Goal: Information Seeking & Learning: Check status

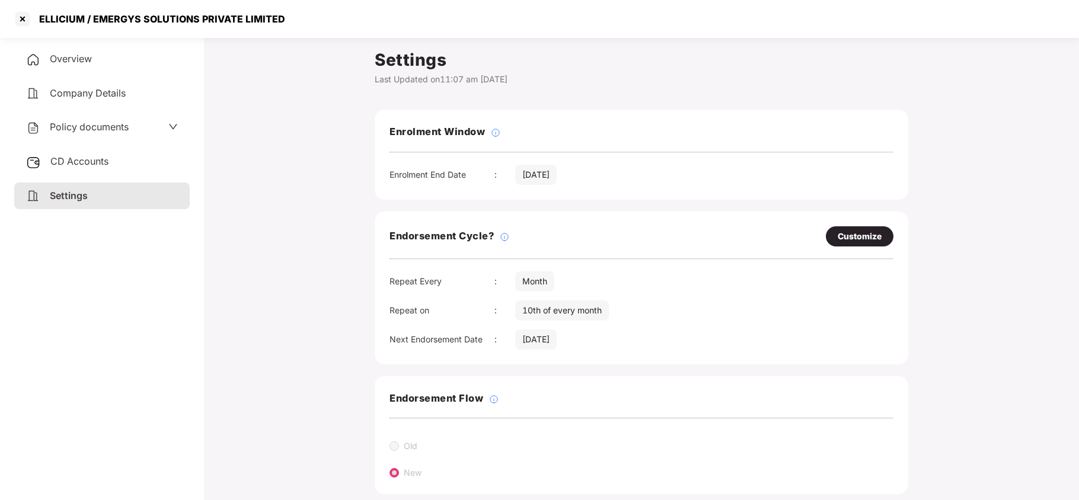
click at [24, 19] on div at bounding box center [22, 18] width 19 height 19
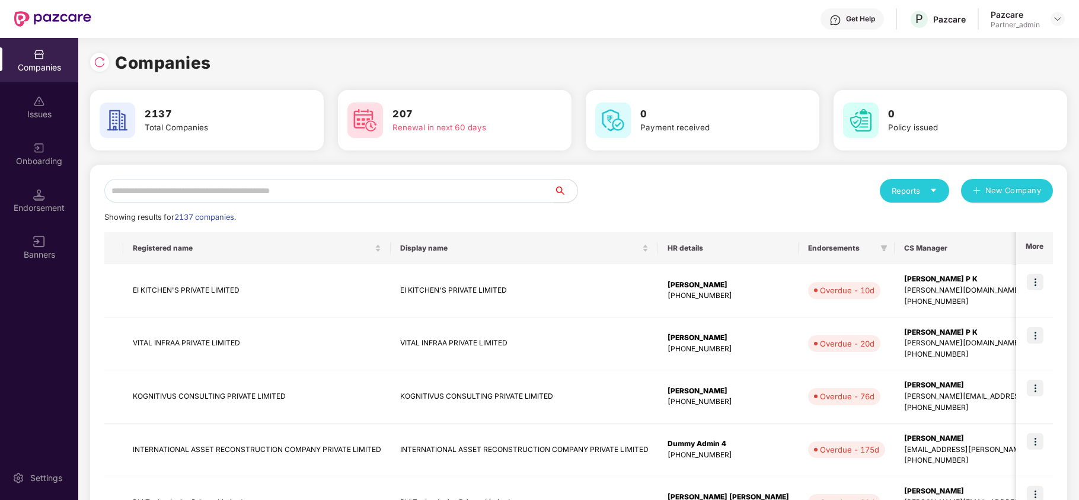
click at [288, 197] on input "text" at bounding box center [328, 191] width 449 height 24
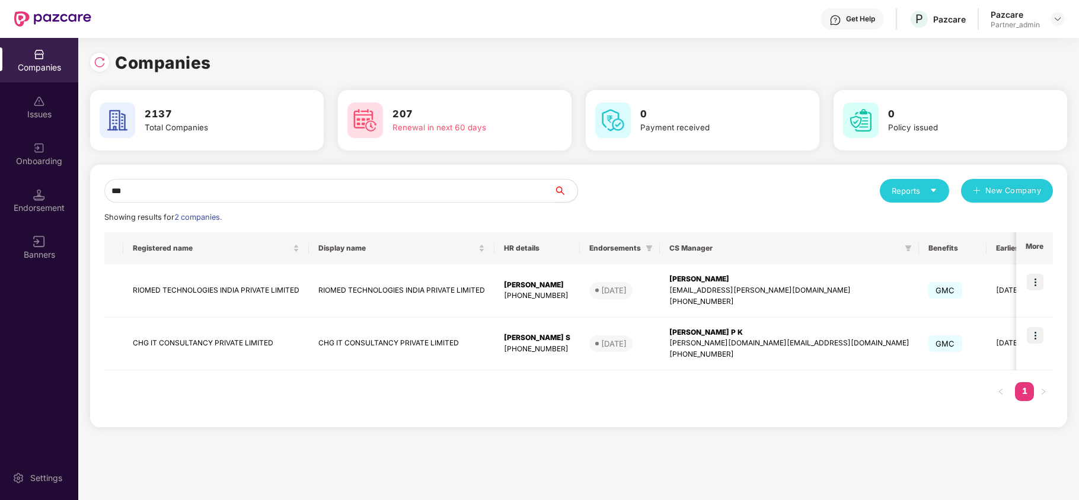
type input "***"
click at [821, 444] on div "Companies 2137 Total Companies 207 Renewal in next 60 days 0 Payment received 0…" at bounding box center [578, 269] width 1001 height 463
click at [1033, 335] on img at bounding box center [1035, 335] width 17 height 17
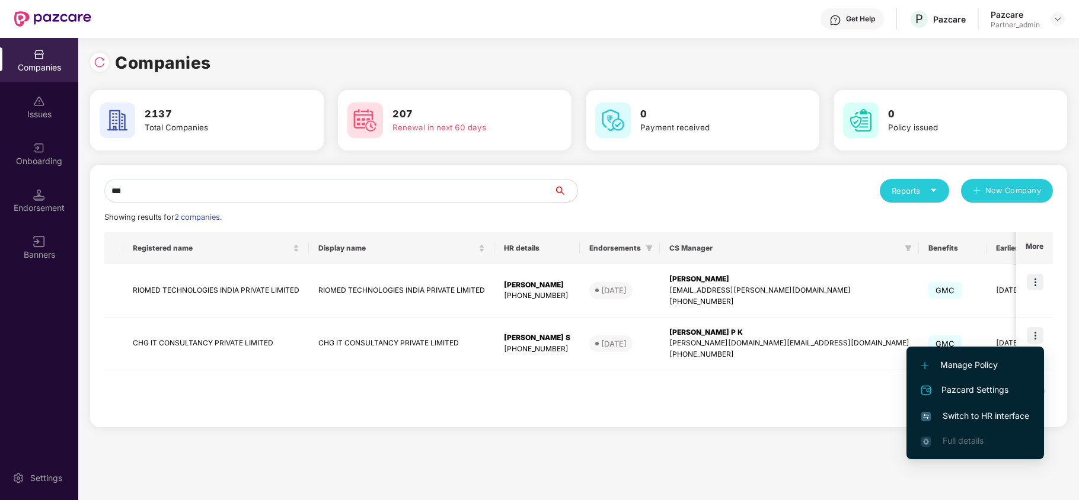
click at [964, 408] on li "Switch to HR interface" at bounding box center [976, 416] width 138 height 25
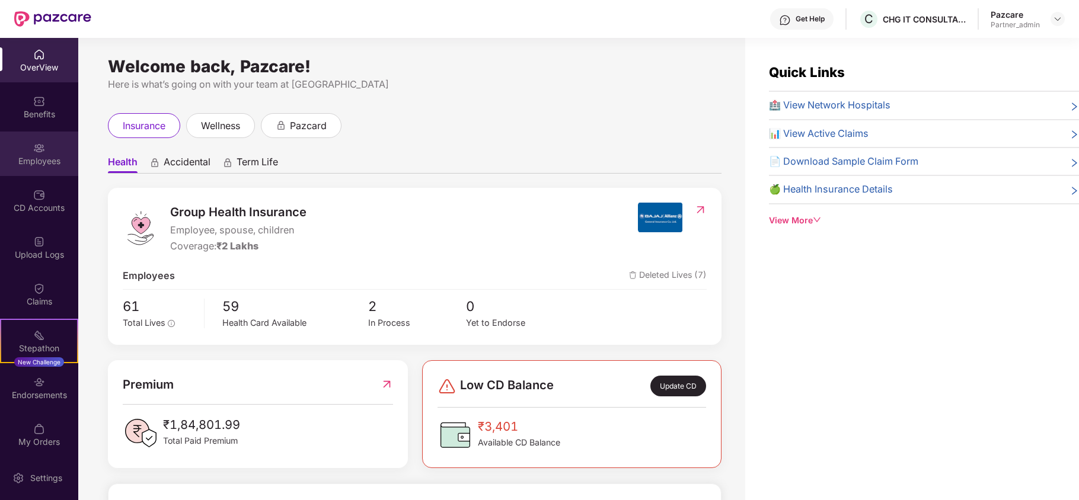
click at [33, 152] on img at bounding box center [39, 148] width 12 height 12
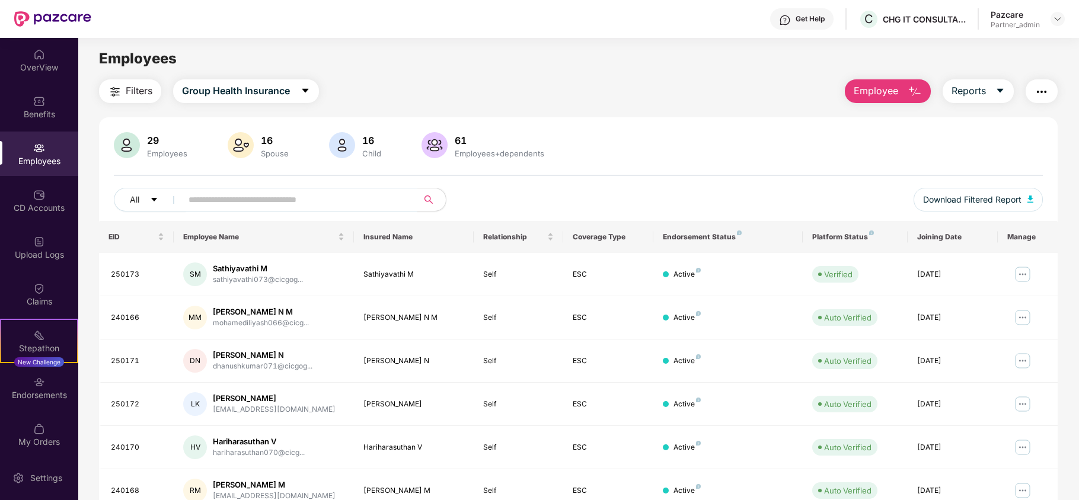
click at [236, 199] on input "text" at bounding box center [295, 200] width 213 height 18
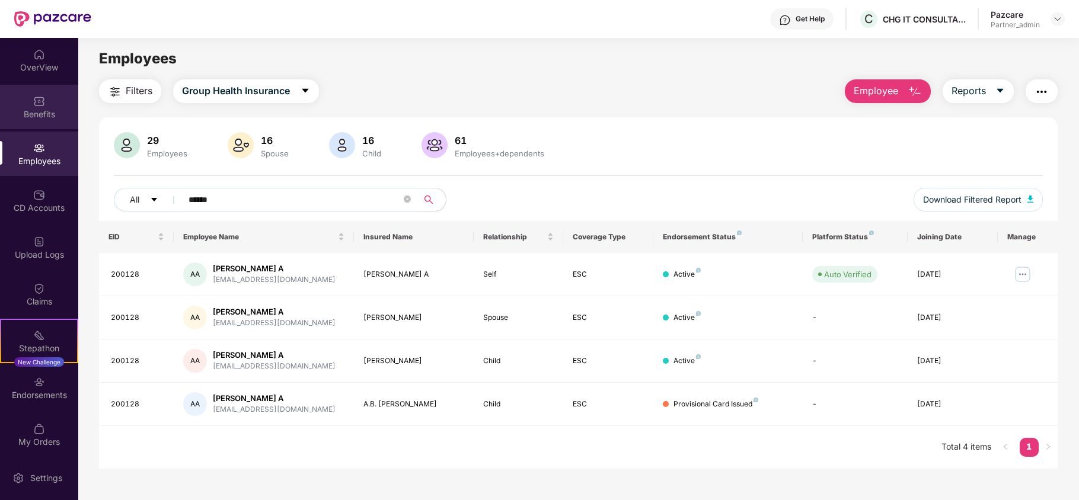
type input "******"
click at [48, 122] on div "Benefits" at bounding box center [39, 107] width 78 height 44
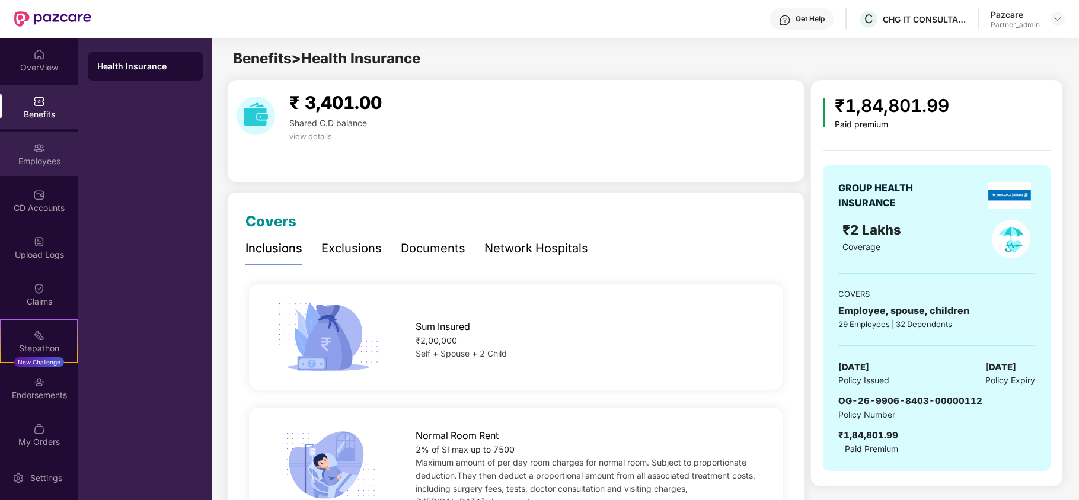
click at [43, 165] on div "Employees" at bounding box center [39, 161] width 78 height 12
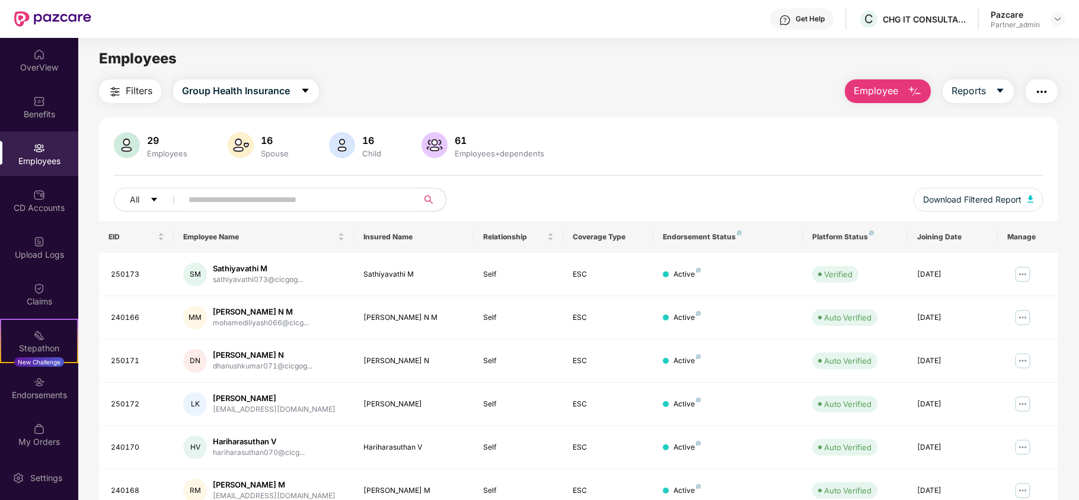
click at [337, 193] on input "text" at bounding box center [295, 200] width 213 height 18
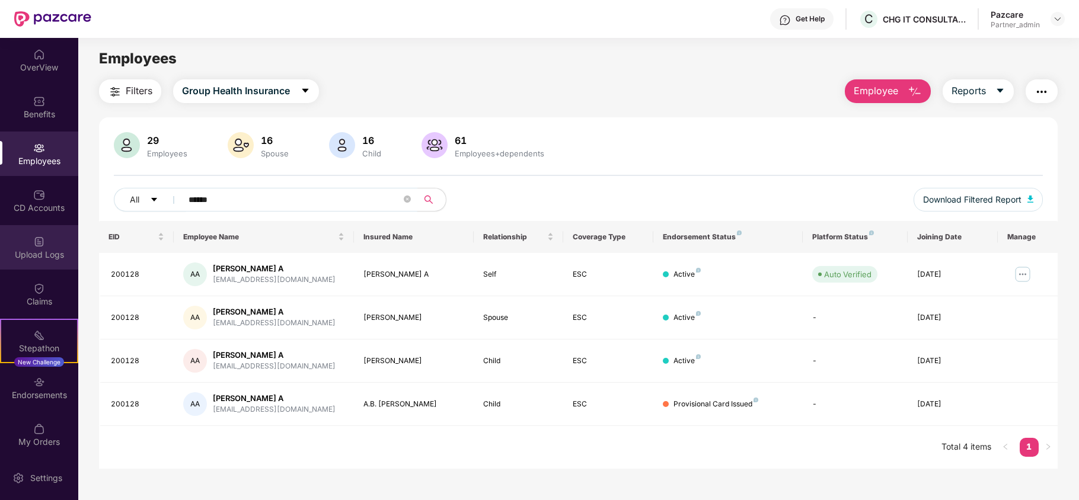
type input "******"
click at [46, 251] on div "Upload Logs" at bounding box center [39, 255] width 78 height 12
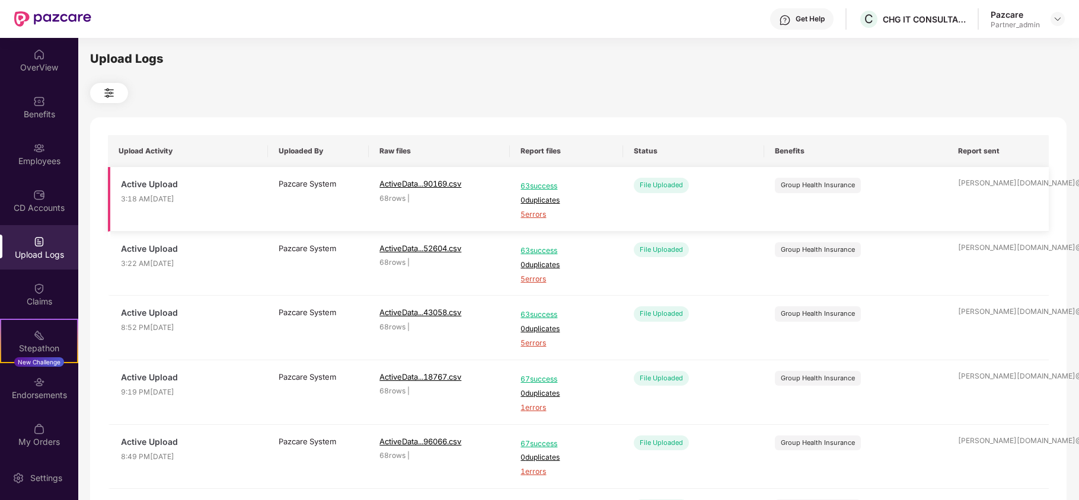
click at [532, 212] on span "5 errors" at bounding box center [566, 214] width 91 height 11
click at [30, 162] on div "Employees" at bounding box center [39, 161] width 78 height 12
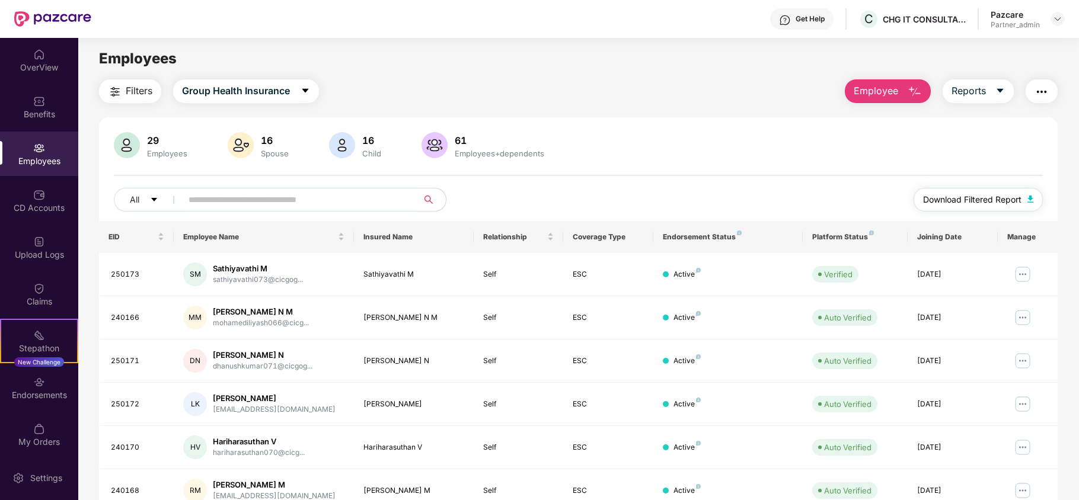
click at [947, 194] on span "Download Filtered Report" at bounding box center [972, 199] width 98 height 13
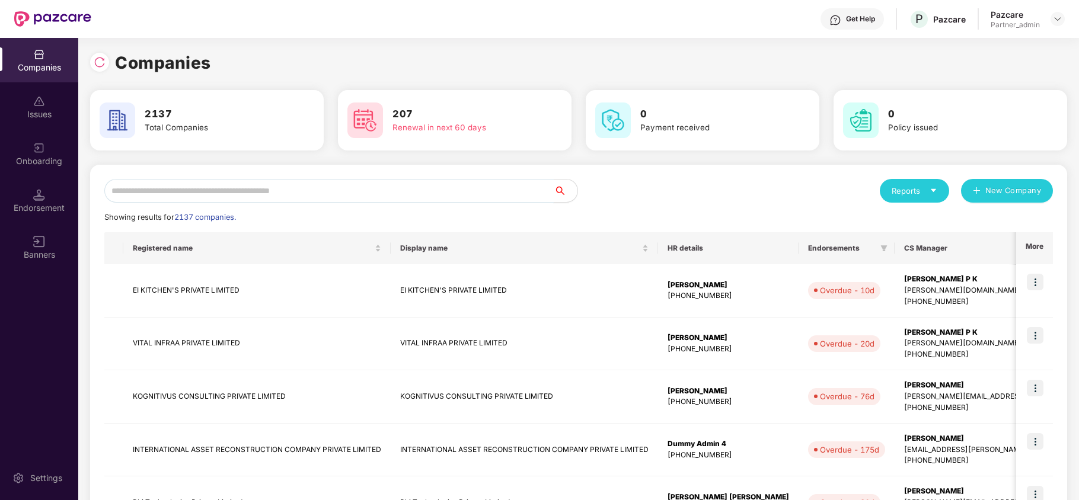
click at [180, 186] on input "text" at bounding box center [328, 191] width 449 height 24
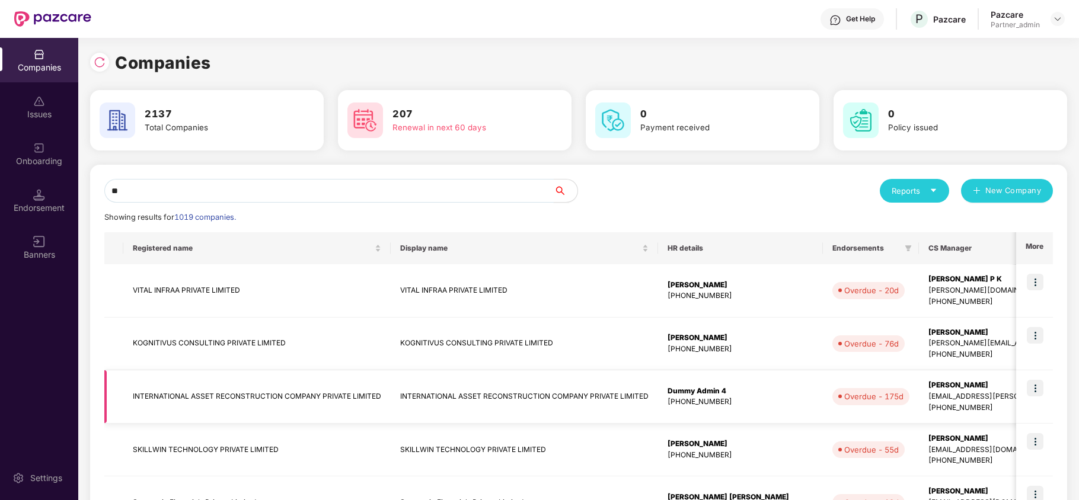
type input "*"
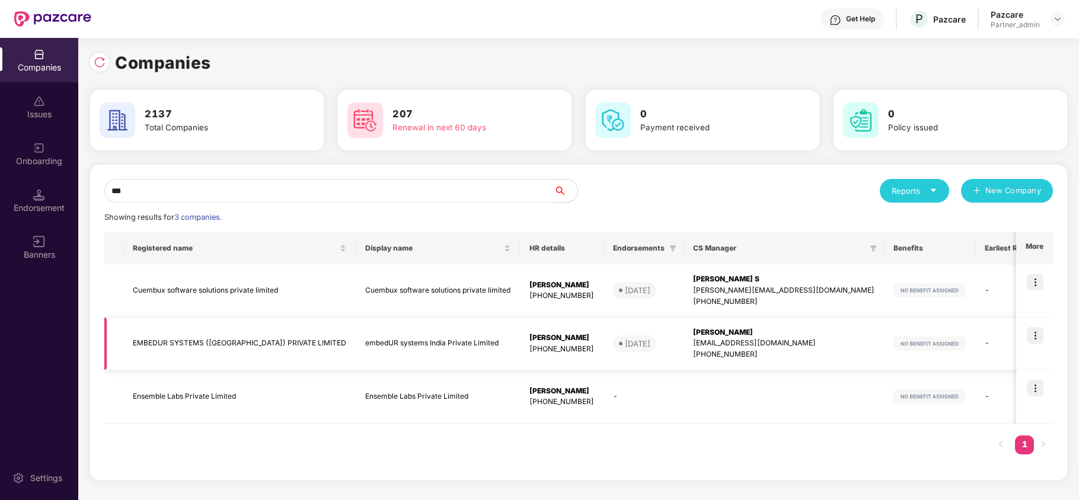
type input "***"
click at [1037, 333] on img at bounding box center [1035, 335] width 17 height 17
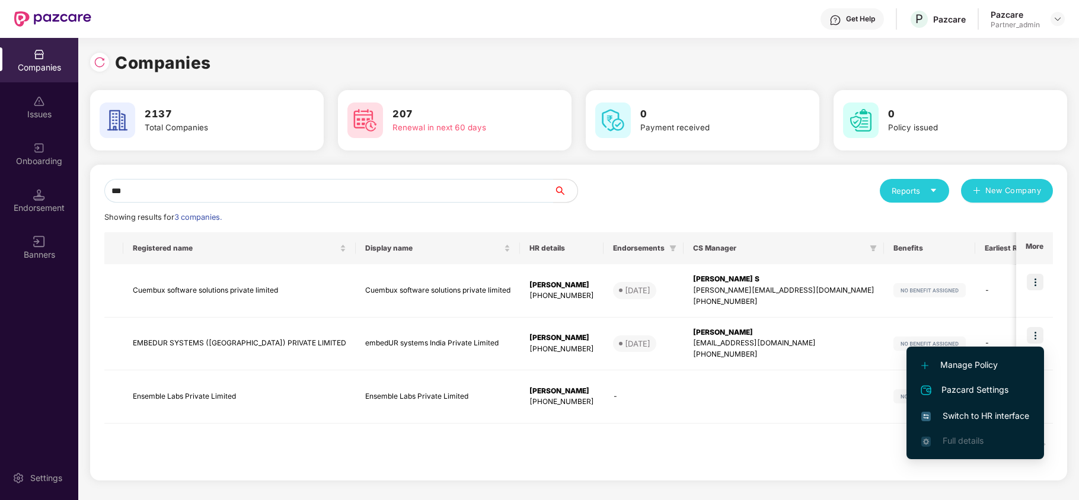
click at [964, 416] on span "Switch to HR interface" at bounding box center [975, 416] width 108 height 13
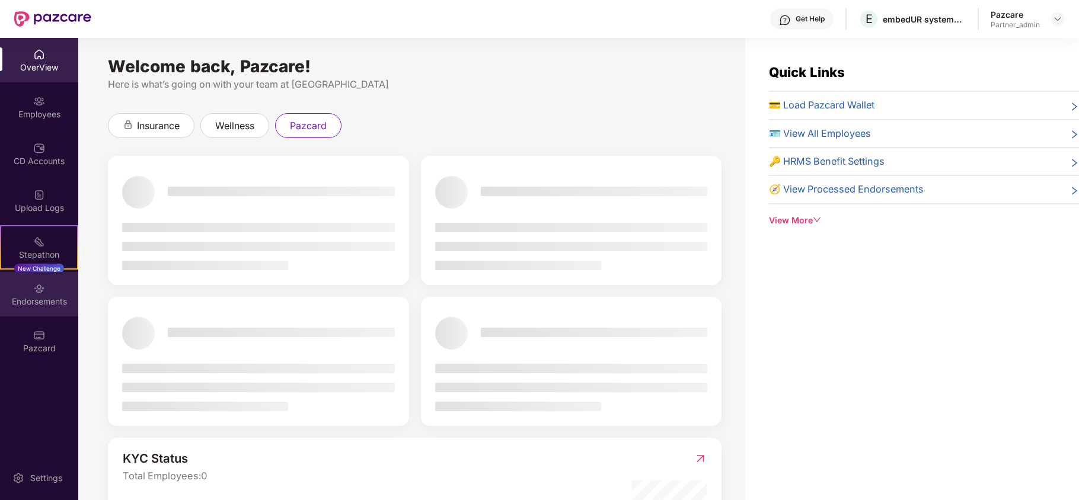
click at [31, 296] on div "Endorsements" at bounding box center [39, 302] width 78 height 12
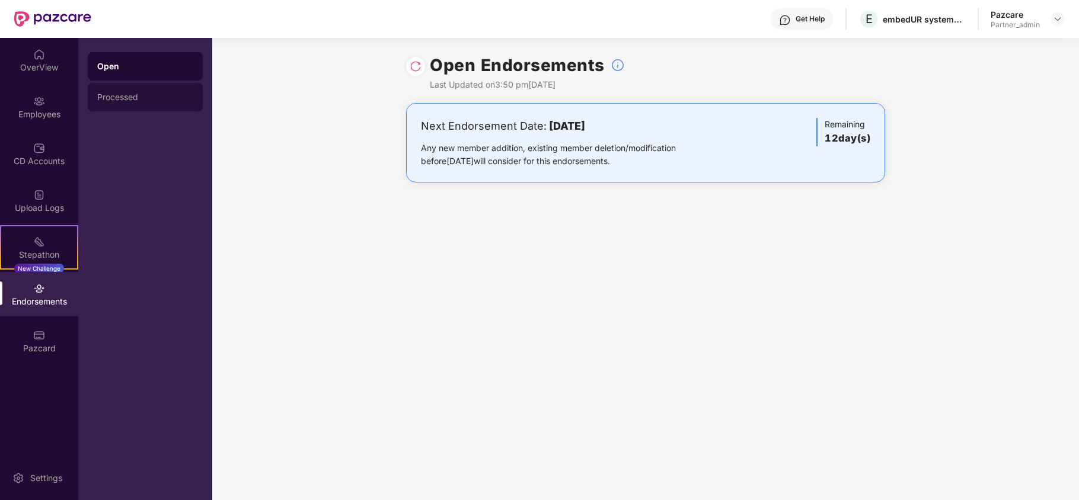
click at [138, 102] on div "Processed" at bounding box center [145, 97] width 115 height 28
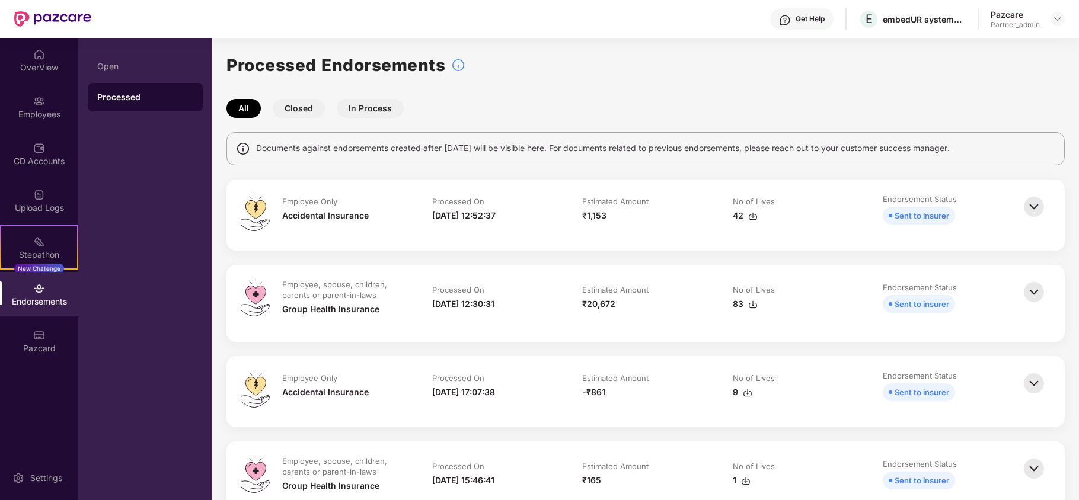
click at [1032, 209] on img at bounding box center [1034, 207] width 26 height 26
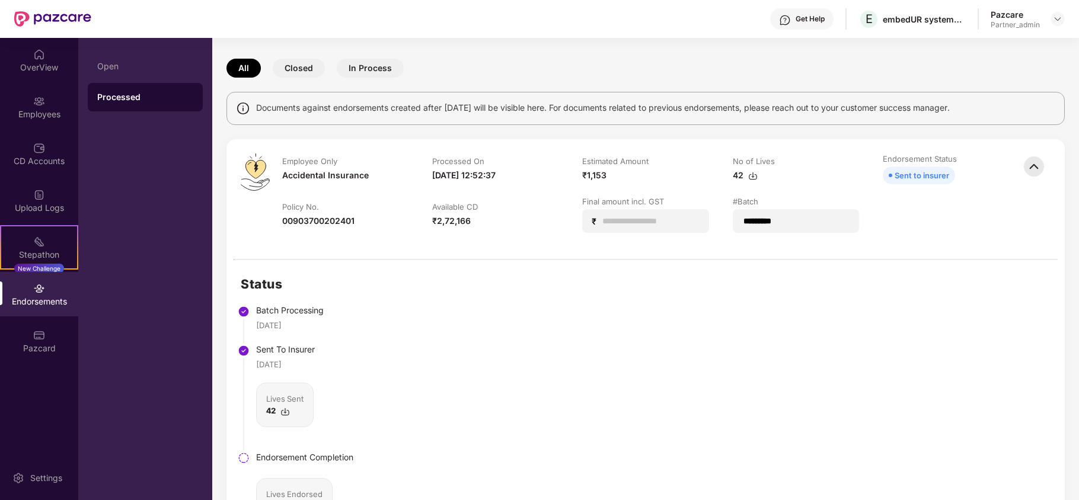
scroll to position [63, 0]
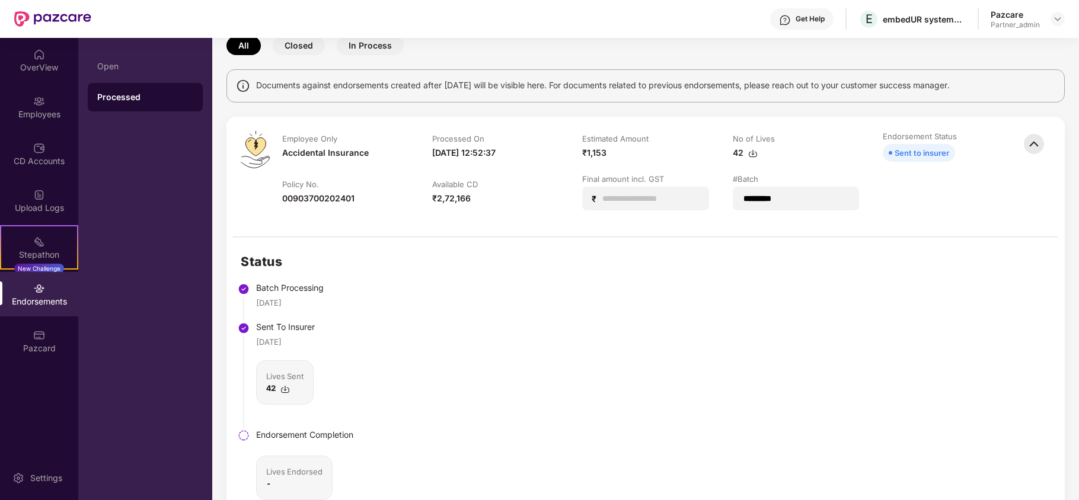
click at [882, 306] on div "Status Batch Processing [DATE] Sent To Insurer [DATE] Lives Sent 42 Endorsement…" at bounding box center [646, 390] width 838 height 305
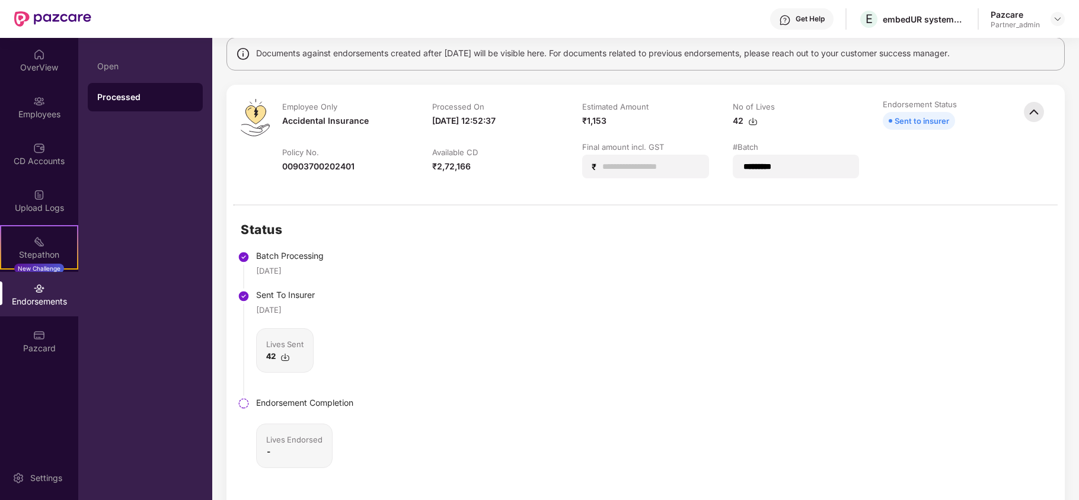
click at [1030, 116] on img at bounding box center [1034, 112] width 26 height 26
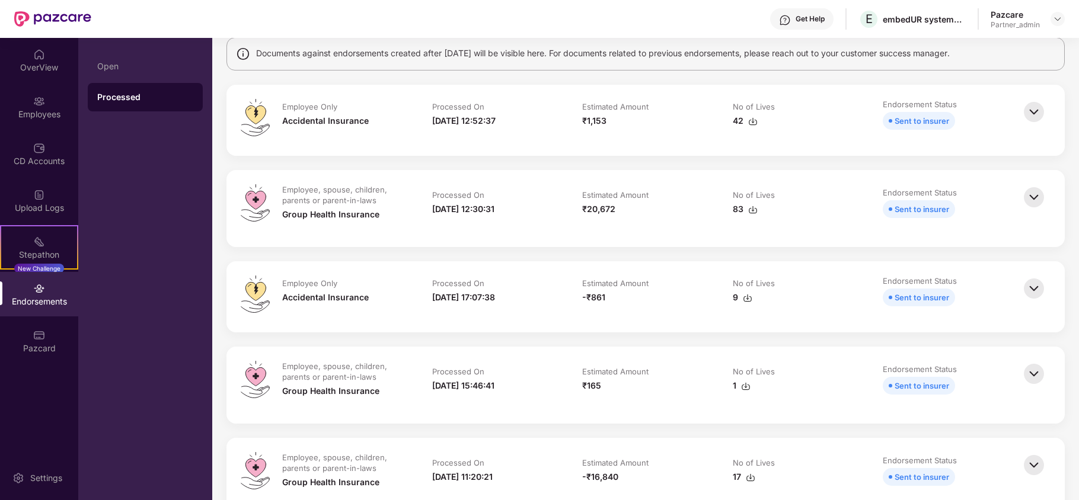
click at [1034, 199] on img at bounding box center [1034, 197] width 26 height 26
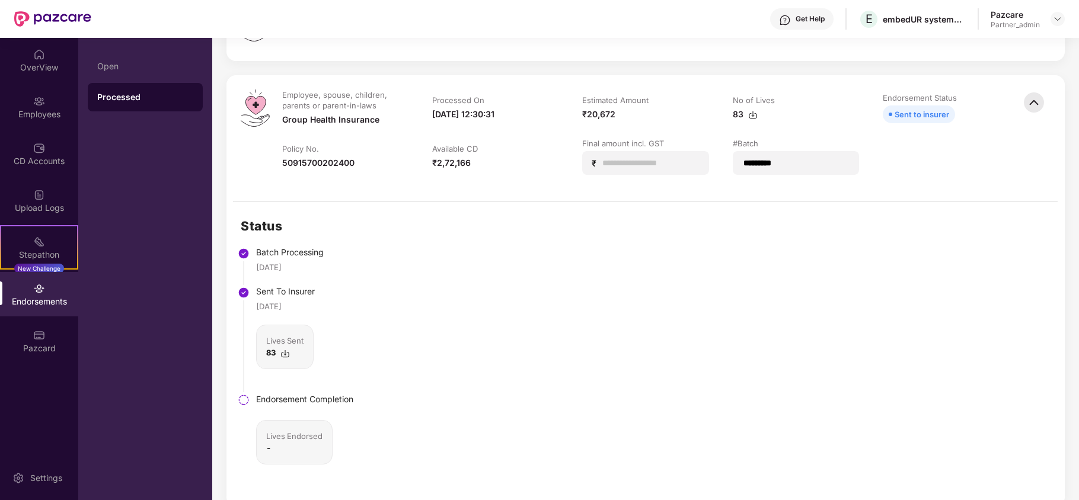
scroll to position [221, 0]
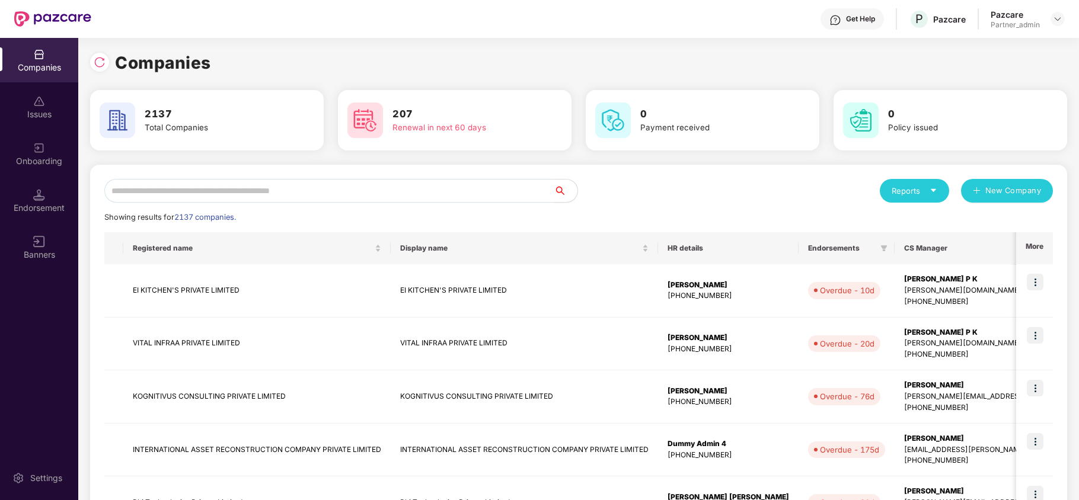
click at [267, 195] on input "text" at bounding box center [328, 191] width 449 height 24
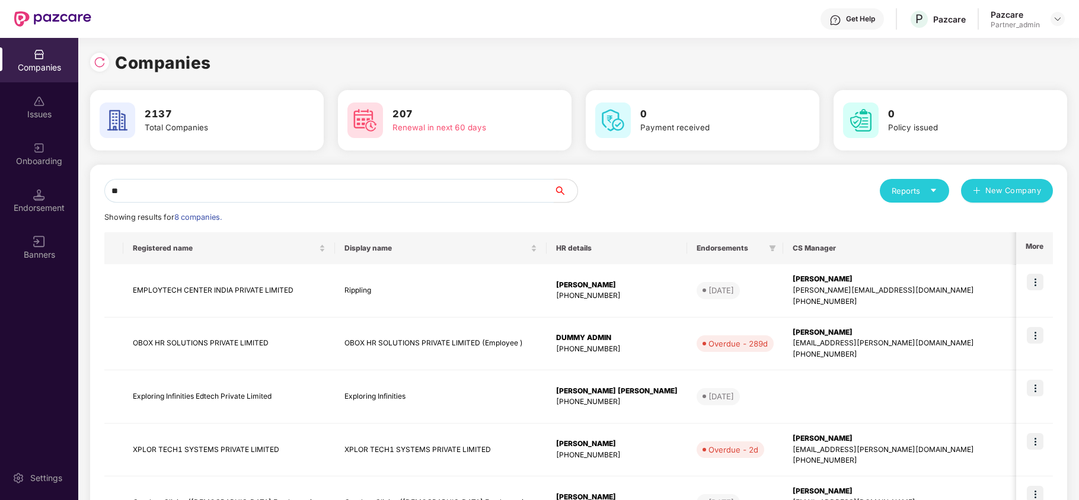
type input "*"
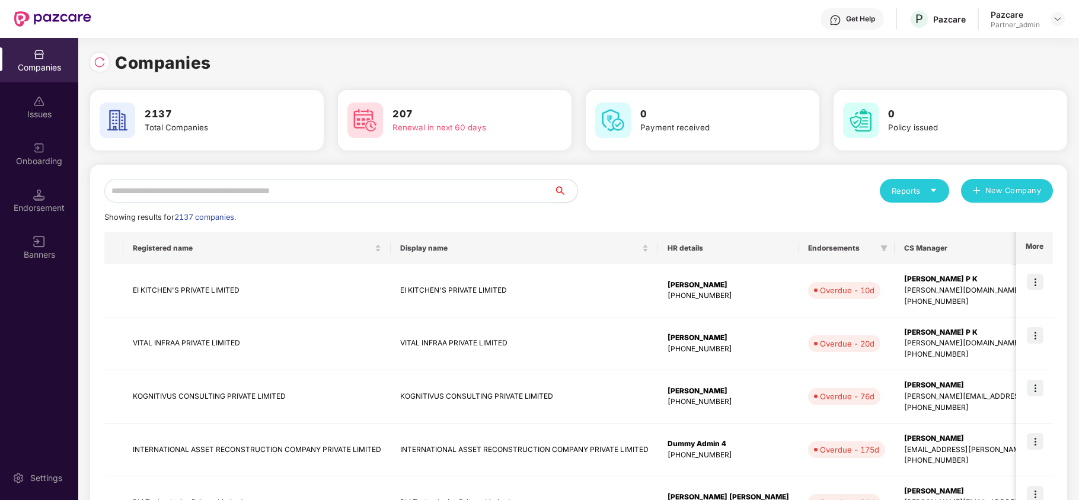
click at [921, 183] on div "Reports" at bounding box center [914, 191] width 69 height 24
click at [900, 219] on div "Companies" at bounding box center [908, 222] width 43 height 13
click at [157, 193] on input "text" at bounding box center [328, 191] width 449 height 24
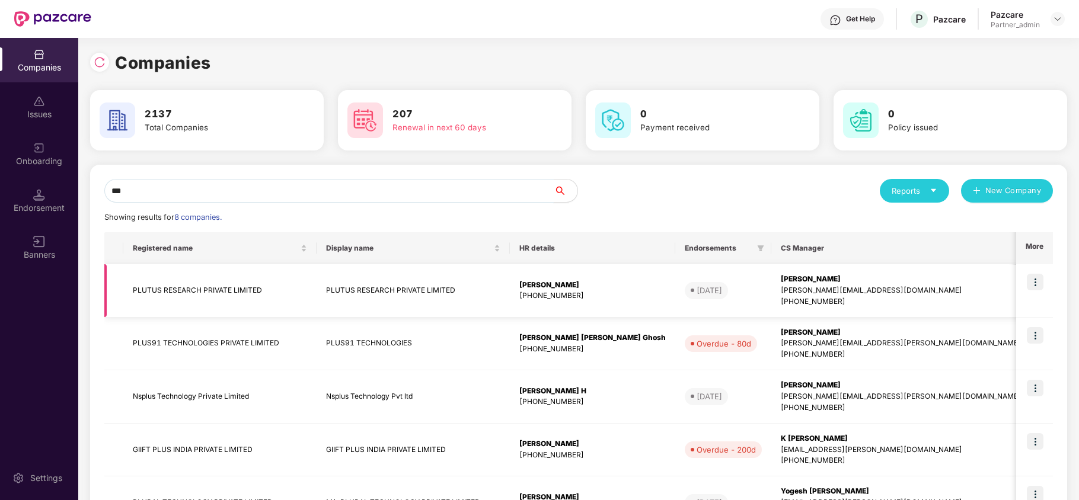
type input "***"
click at [1035, 281] on img at bounding box center [1035, 282] width 17 height 17
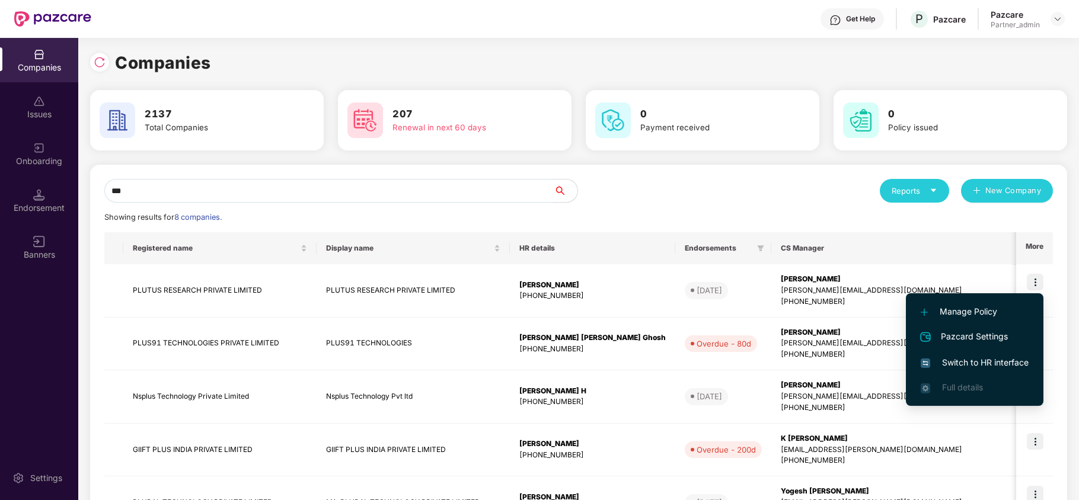
click at [978, 363] on span "Switch to HR interface" at bounding box center [975, 362] width 108 height 13
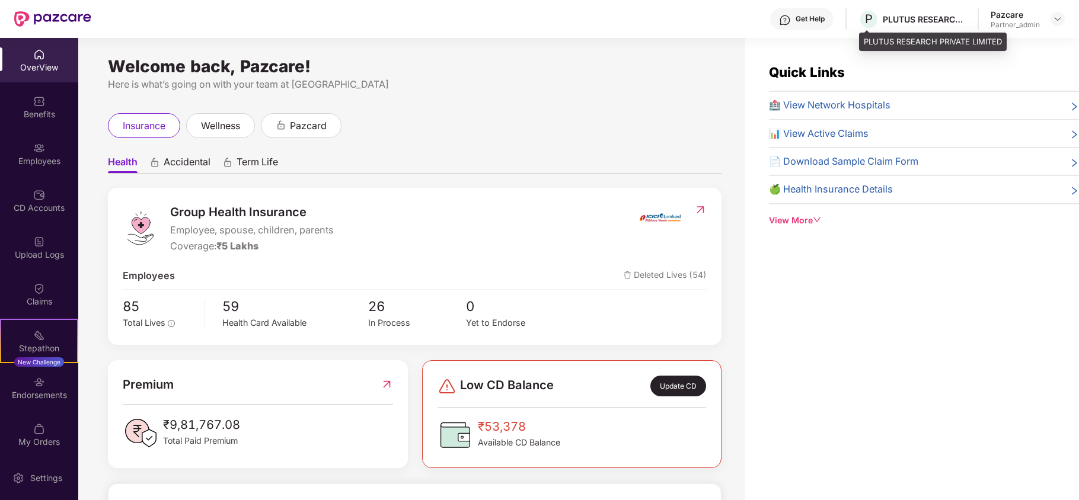
click at [900, 17] on div "PLUTUS RESEARCH PRIVATE LIMITED" at bounding box center [924, 19] width 83 height 11
copy div "PLUTUS"
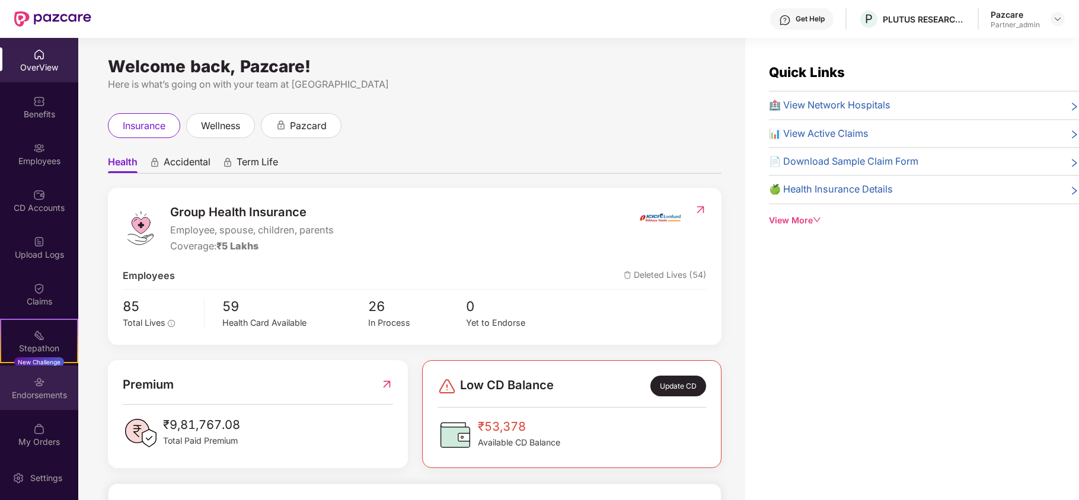
click at [24, 397] on div "Endorsements" at bounding box center [39, 396] width 78 height 12
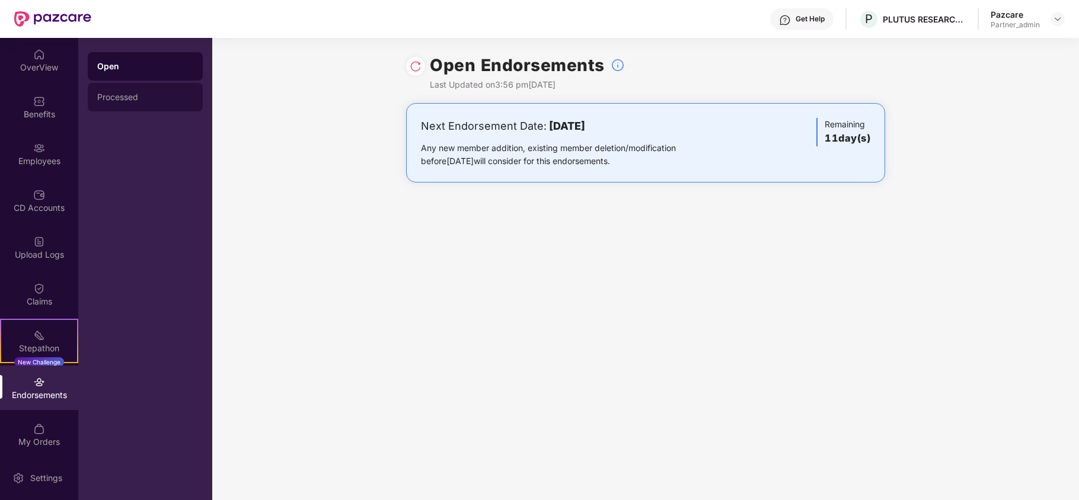
click at [148, 95] on div "Processed" at bounding box center [145, 97] width 96 height 9
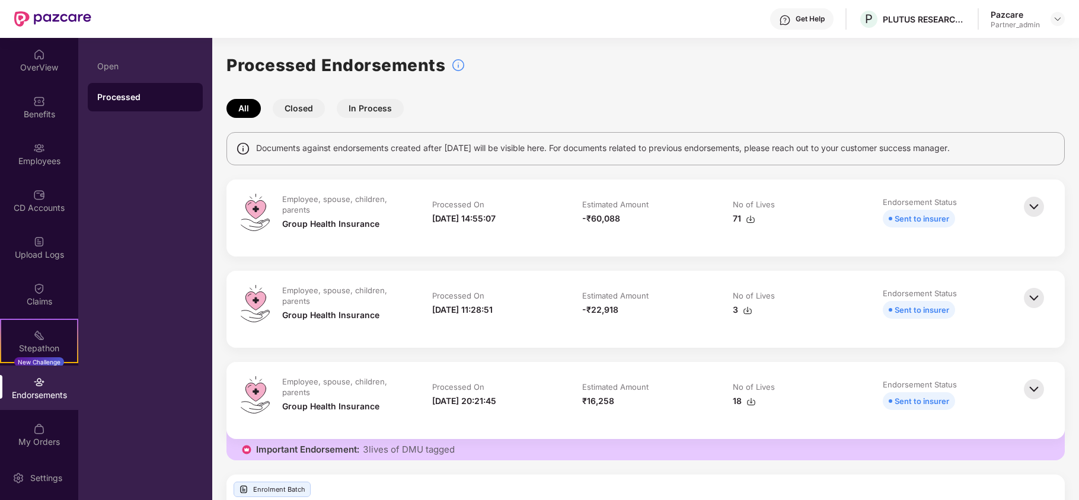
click at [1040, 207] on img at bounding box center [1034, 207] width 26 height 26
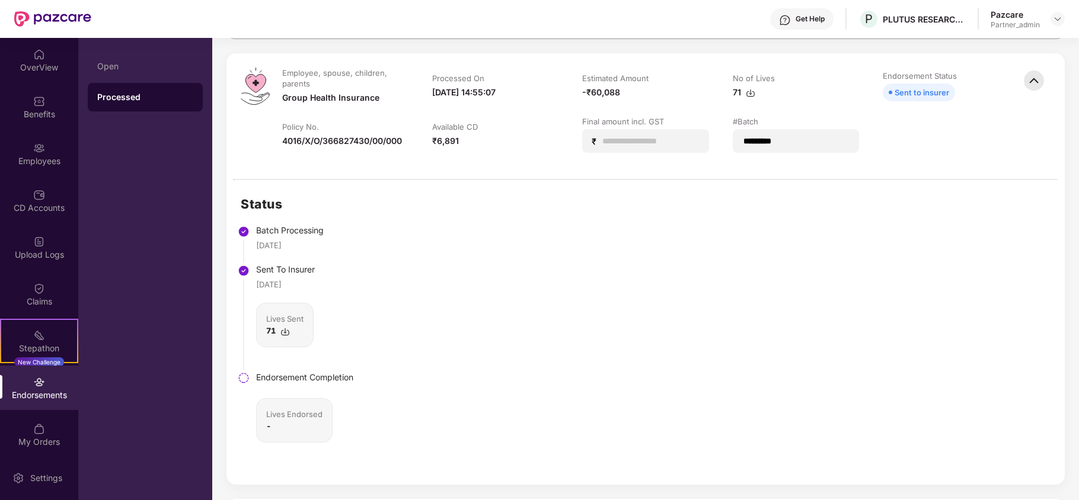
scroll to position [158, 0]
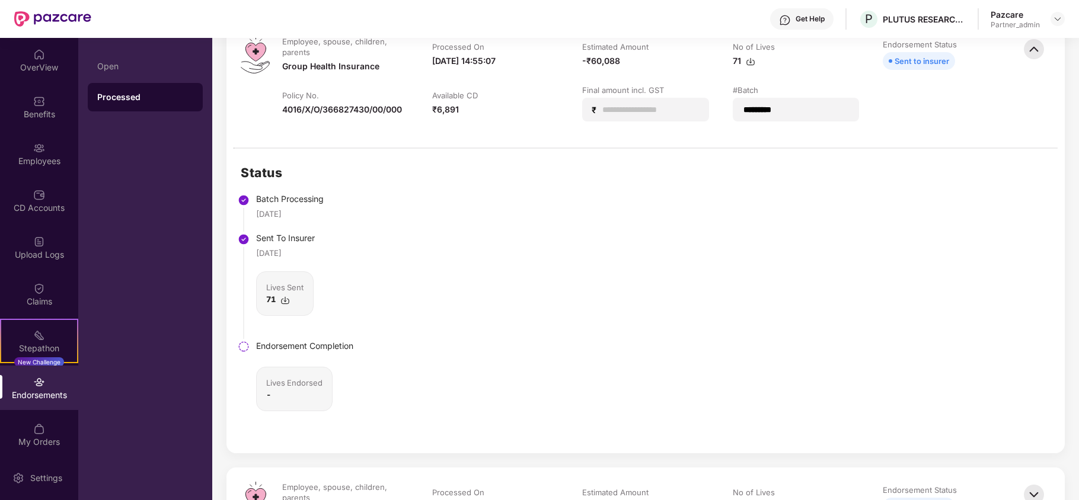
click at [287, 301] on img at bounding box center [284, 300] width 9 height 9
click at [41, 114] on div "Benefits" at bounding box center [39, 115] width 78 height 12
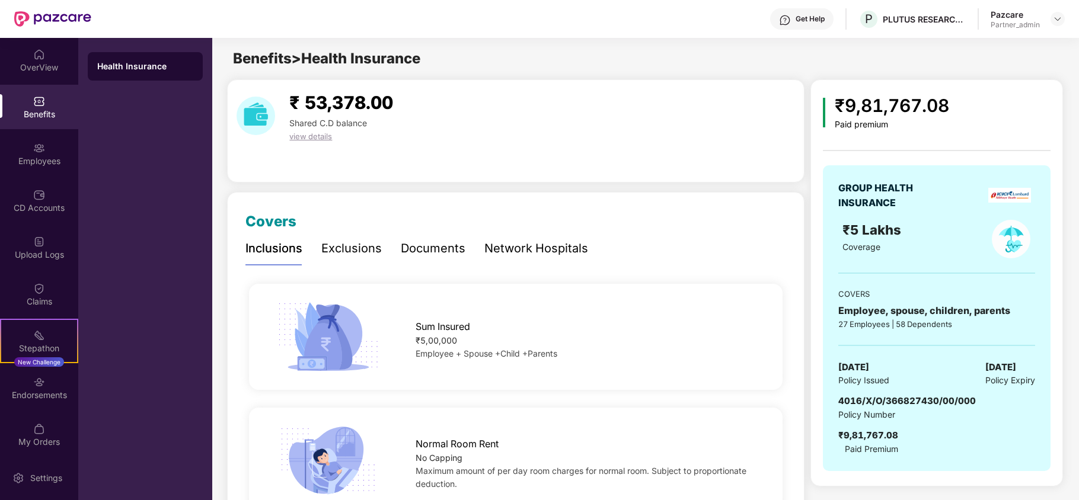
click at [655, 58] on div "Benefits > Health Insurance" at bounding box center [645, 58] width 866 height 23
click at [43, 152] on div "Employees" at bounding box center [39, 154] width 78 height 44
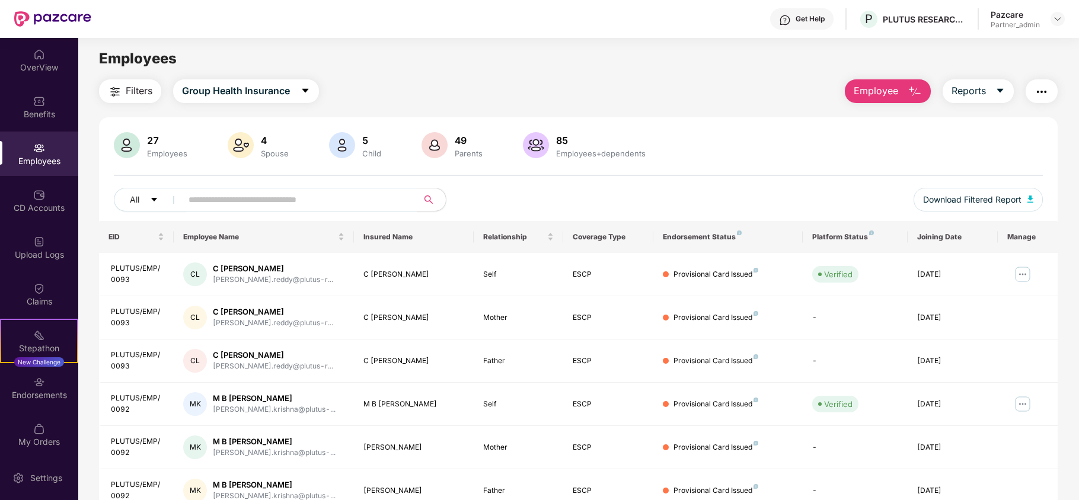
click at [138, 87] on span "Filters" at bounding box center [139, 91] width 27 height 15
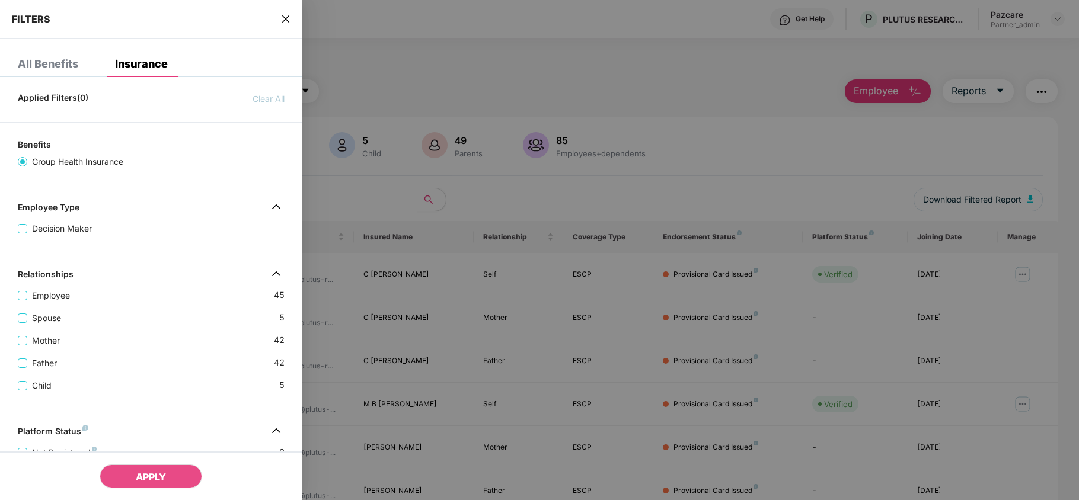
click at [172, 325] on div "Spouse 5" at bounding box center [151, 313] width 267 height 23
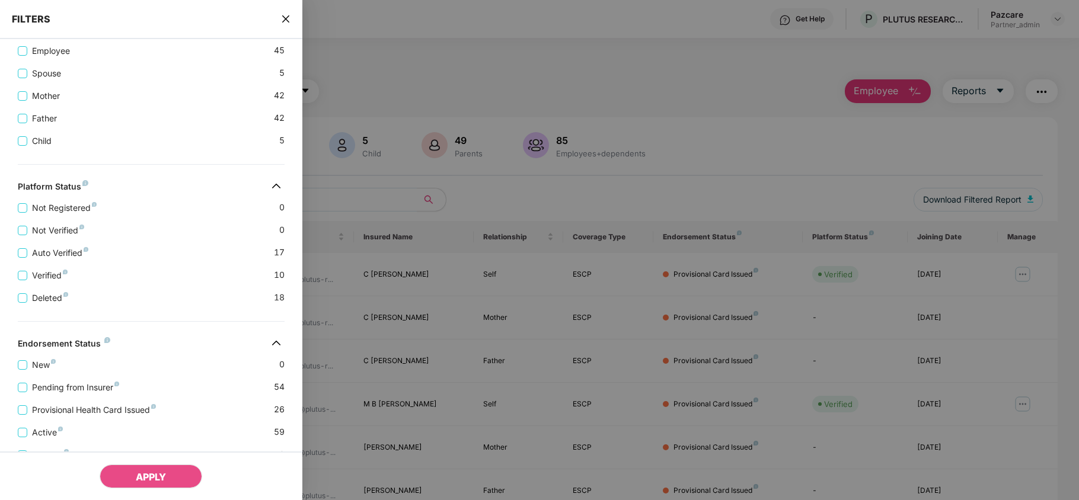
scroll to position [310, 0]
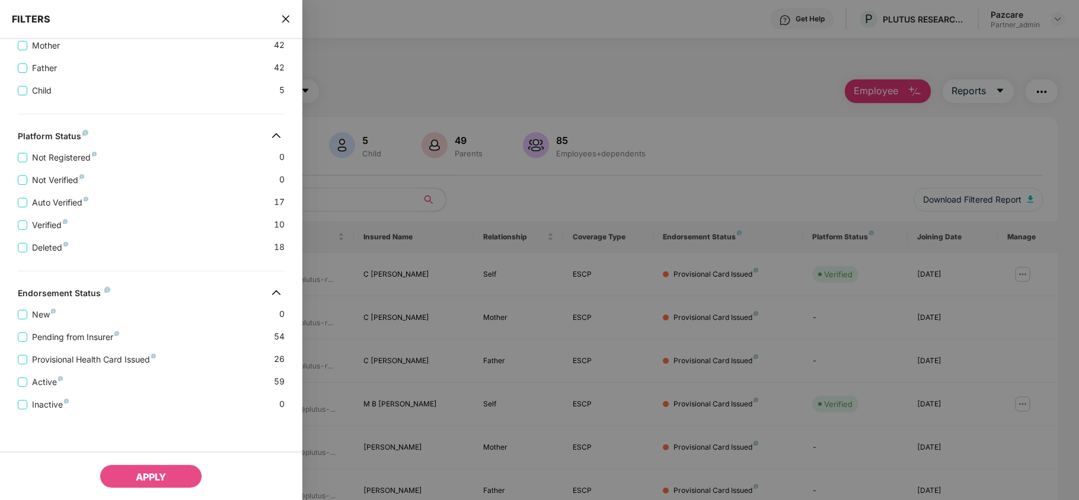
click at [290, 14] on icon "close" at bounding box center [285, 18] width 9 height 9
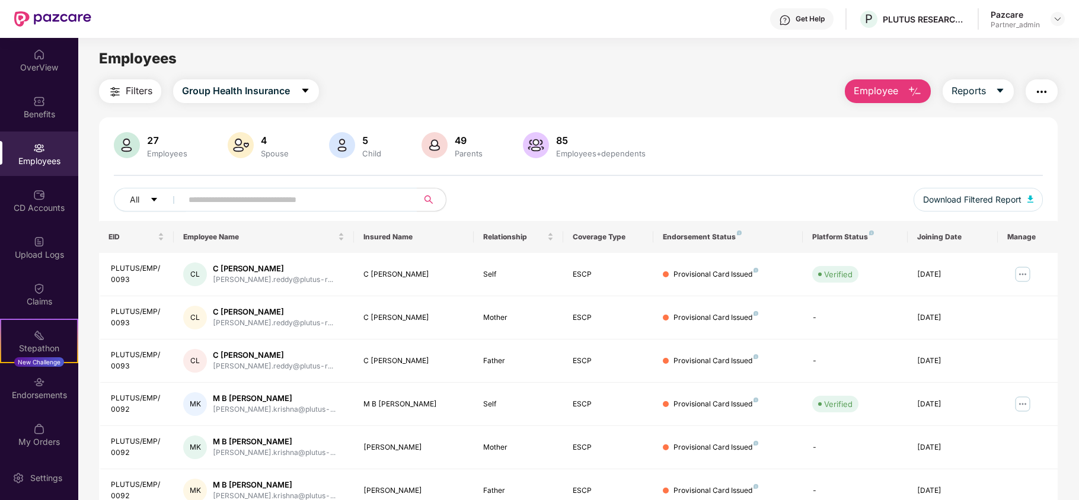
click at [1041, 89] on img "button" at bounding box center [1042, 92] width 14 height 14
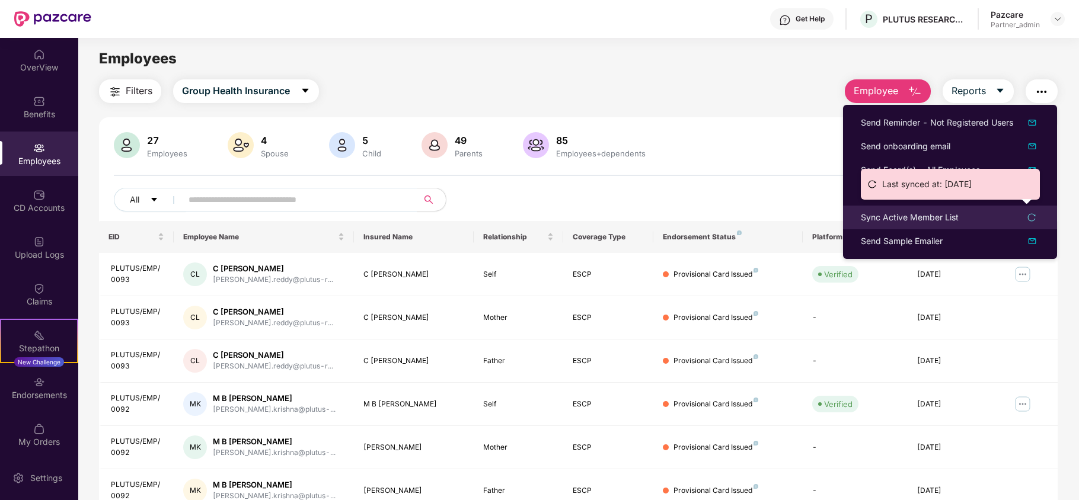
click at [907, 215] on div "Sync Active Member List" at bounding box center [910, 217] width 98 height 13
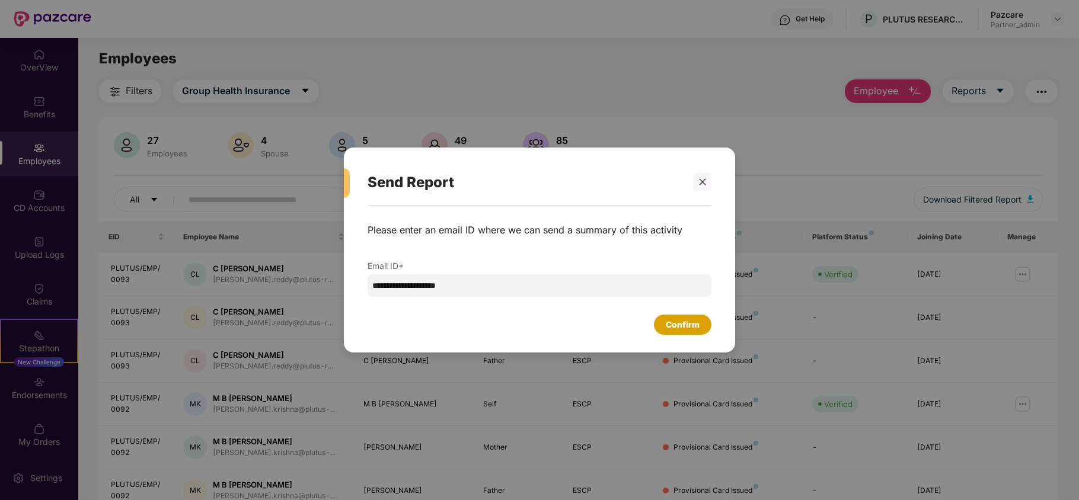
click at [691, 330] on div "Confirm" at bounding box center [683, 324] width 34 height 13
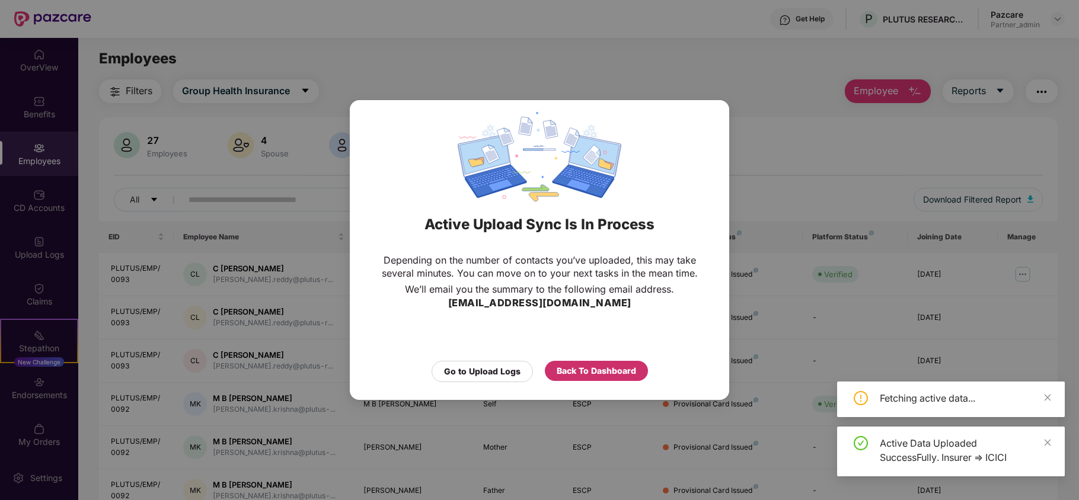
click at [612, 376] on div "Back To Dashboard" at bounding box center [596, 371] width 79 height 13
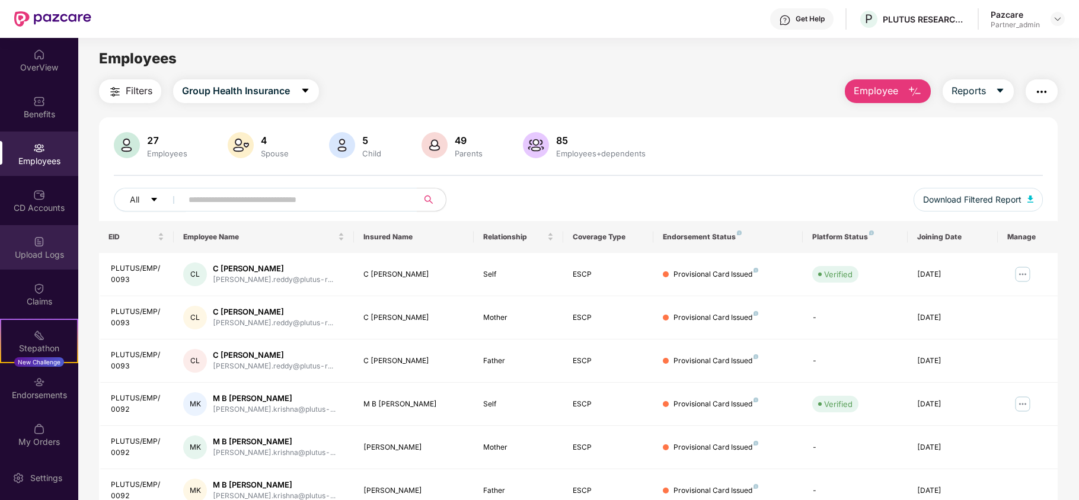
click at [34, 250] on div "Upload Logs" at bounding box center [39, 255] width 78 height 12
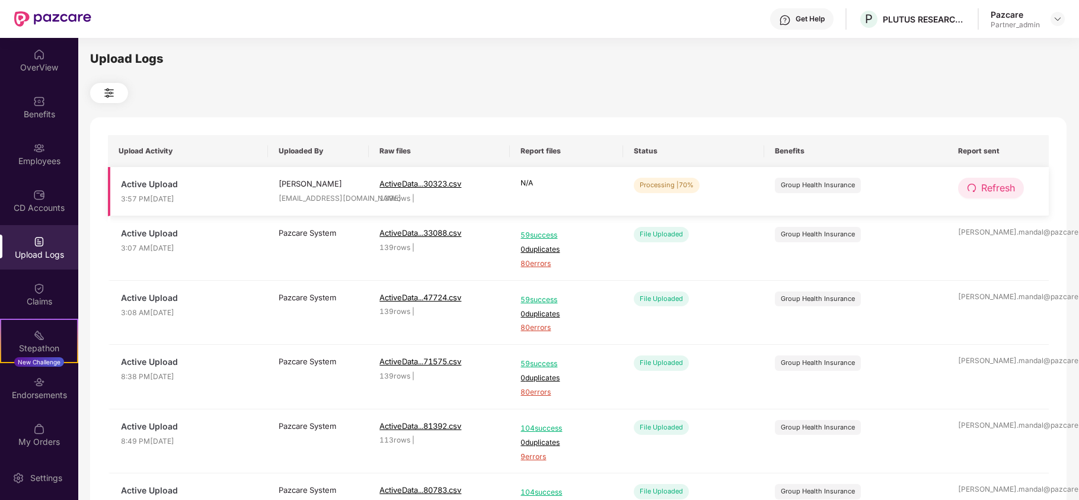
click at [983, 190] on span "Refresh" at bounding box center [998, 188] width 34 height 15
click at [978, 190] on button "Refresh" at bounding box center [991, 188] width 66 height 21
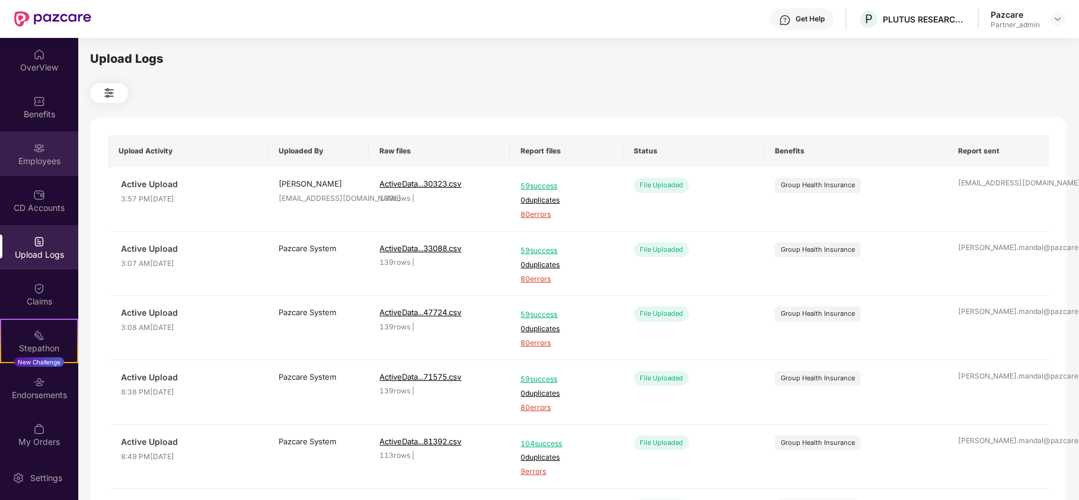
click at [36, 171] on div "Employees" at bounding box center [39, 154] width 78 height 44
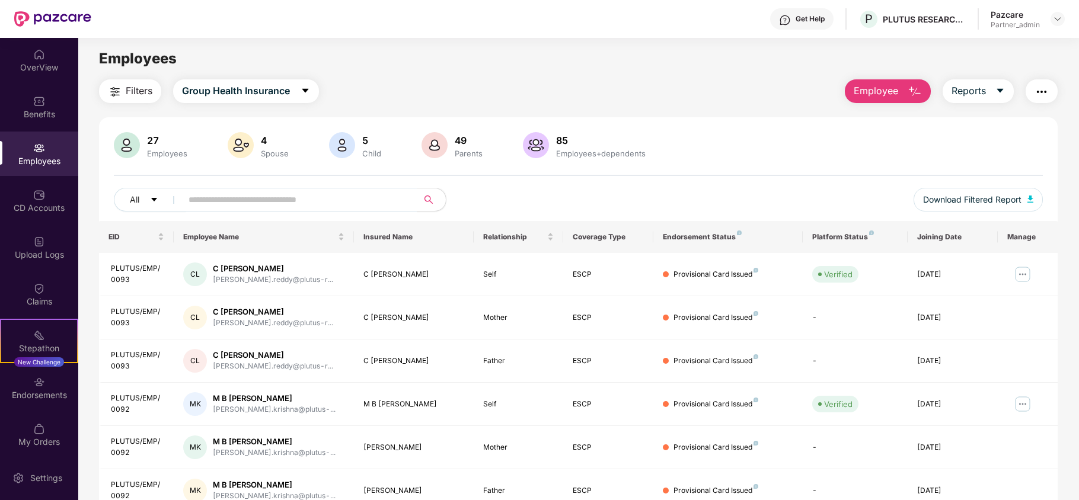
click at [126, 86] on span "Filters" at bounding box center [139, 91] width 27 height 15
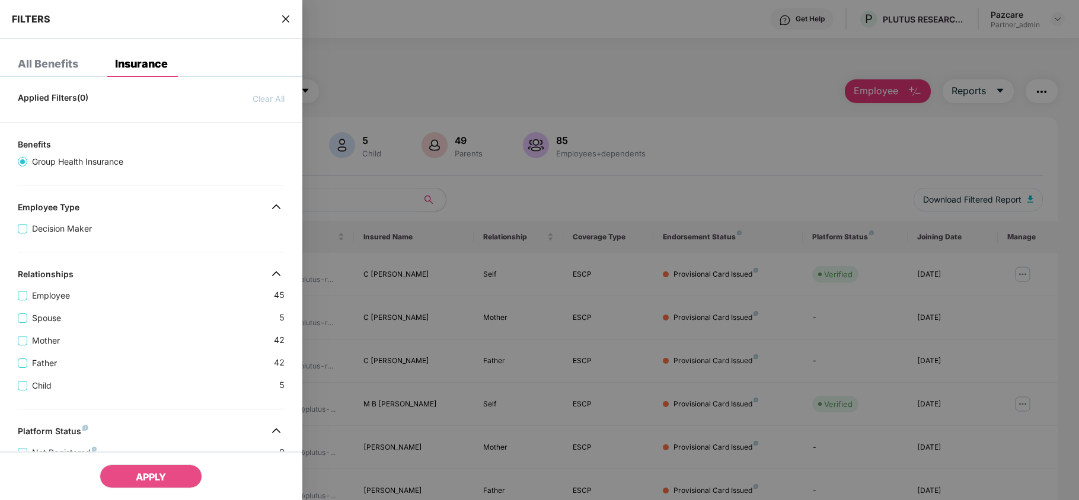
click at [184, 315] on div "Spouse 5" at bounding box center [151, 313] width 267 height 23
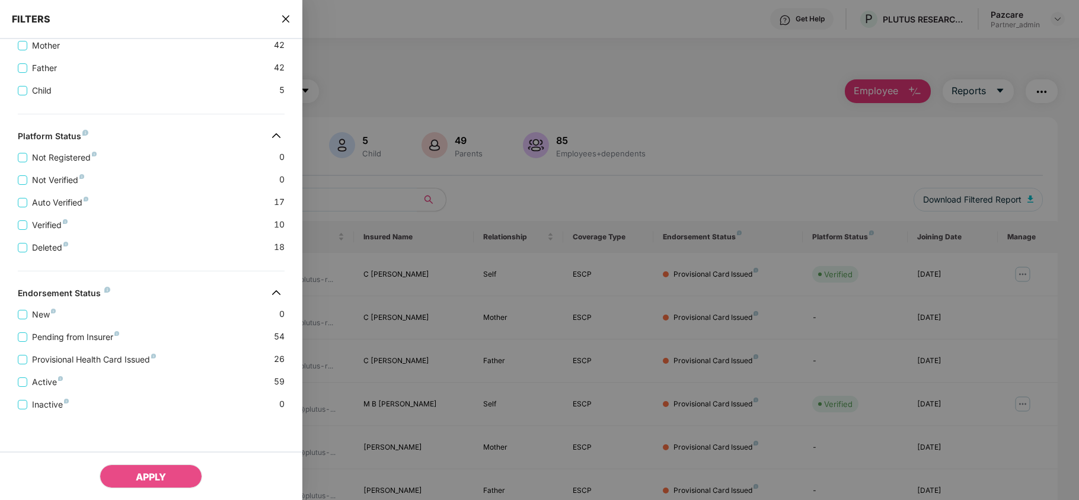
scroll to position [310, 0]
click at [286, 19] on icon "close" at bounding box center [285, 18] width 7 height 7
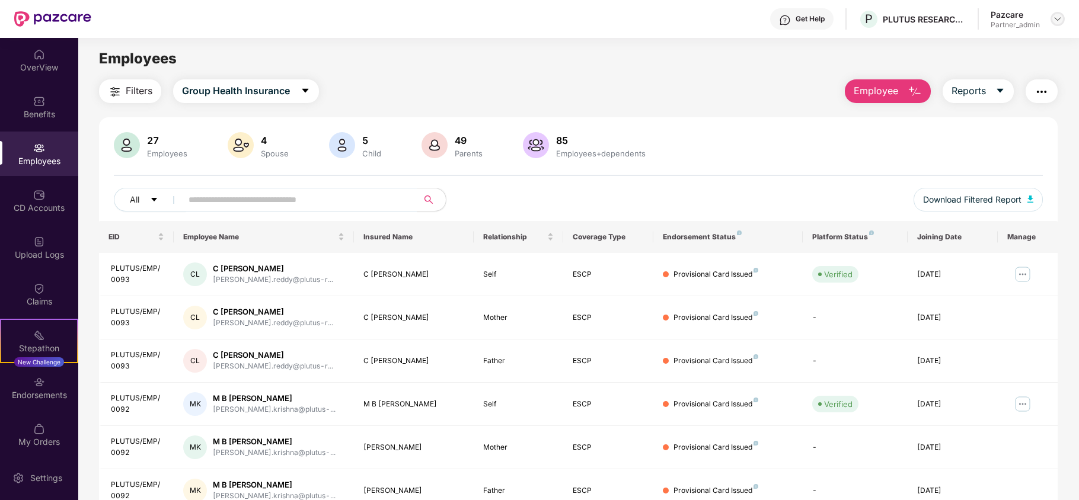
click at [1061, 23] on div at bounding box center [1058, 19] width 14 height 14
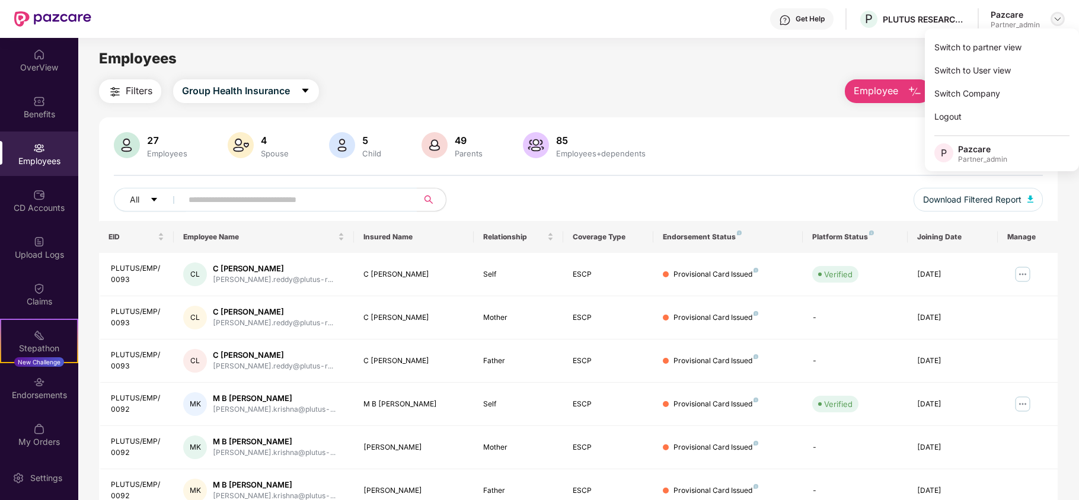
click at [1061, 23] on img at bounding box center [1057, 18] width 9 height 9
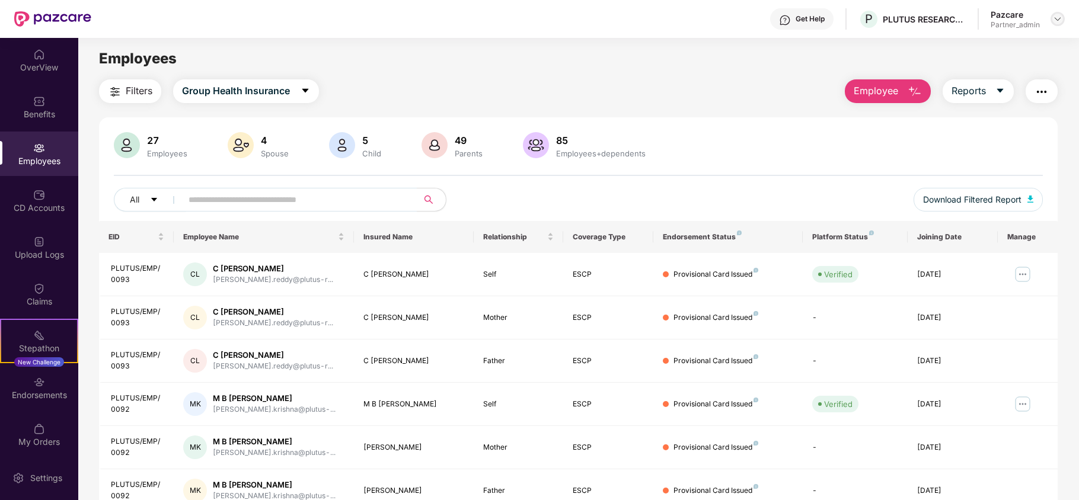
click at [1061, 23] on img at bounding box center [1057, 18] width 9 height 9
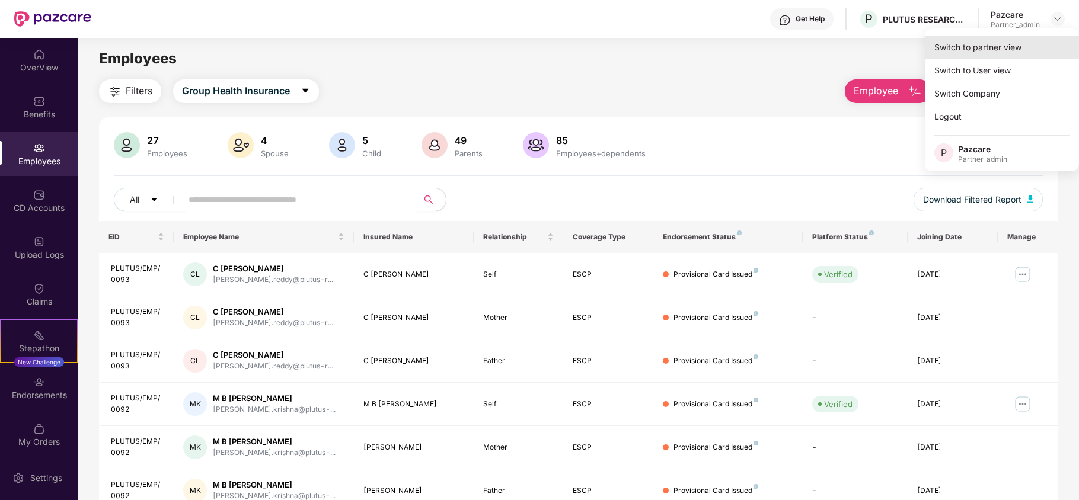
click at [1008, 49] on div "Switch to partner view" at bounding box center [1002, 47] width 154 height 23
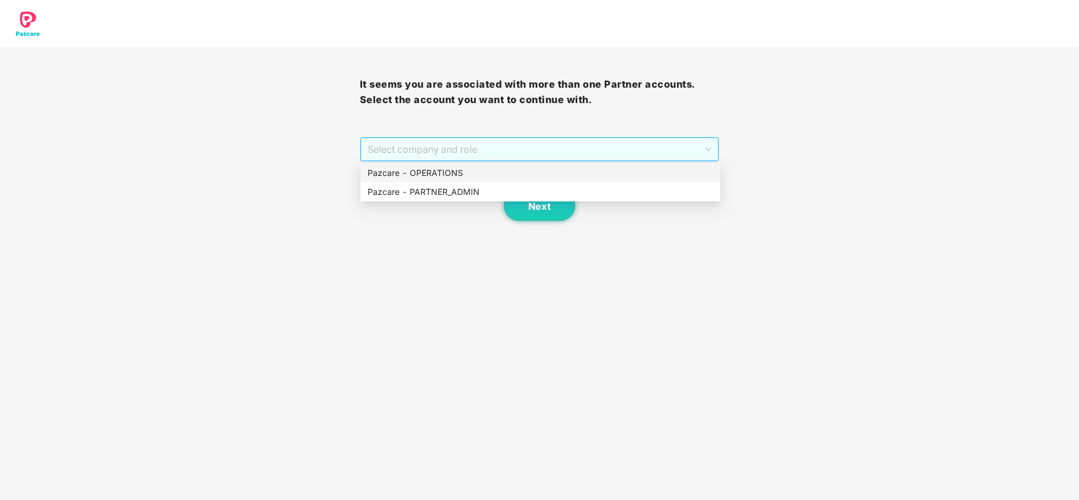
click at [402, 152] on span "Select company and role" at bounding box center [540, 149] width 345 height 23
click at [380, 190] on div "Pazcare - PARTNER_ADMIN" at bounding box center [541, 192] width 346 height 13
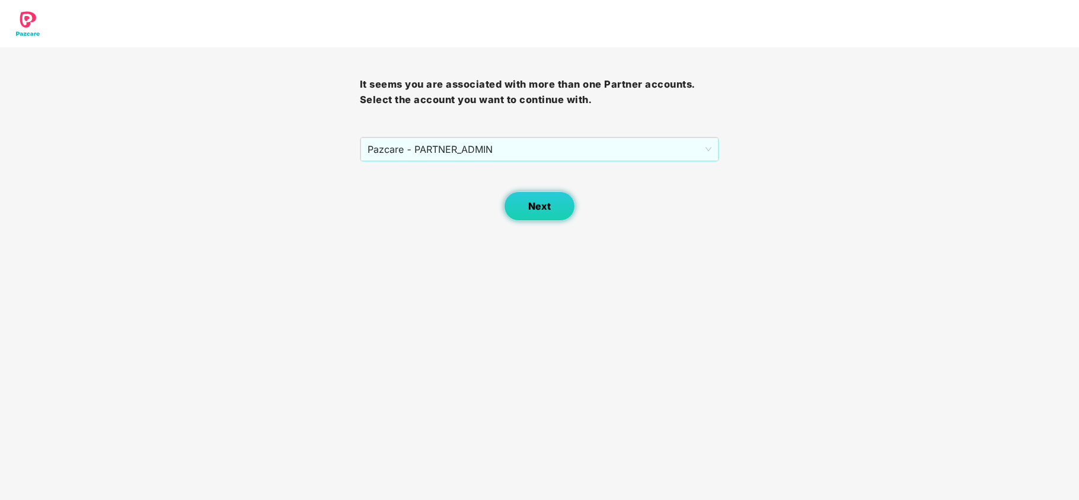
click at [537, 210] on span "Next" at bounding box center [539, 206] width 23 height 11
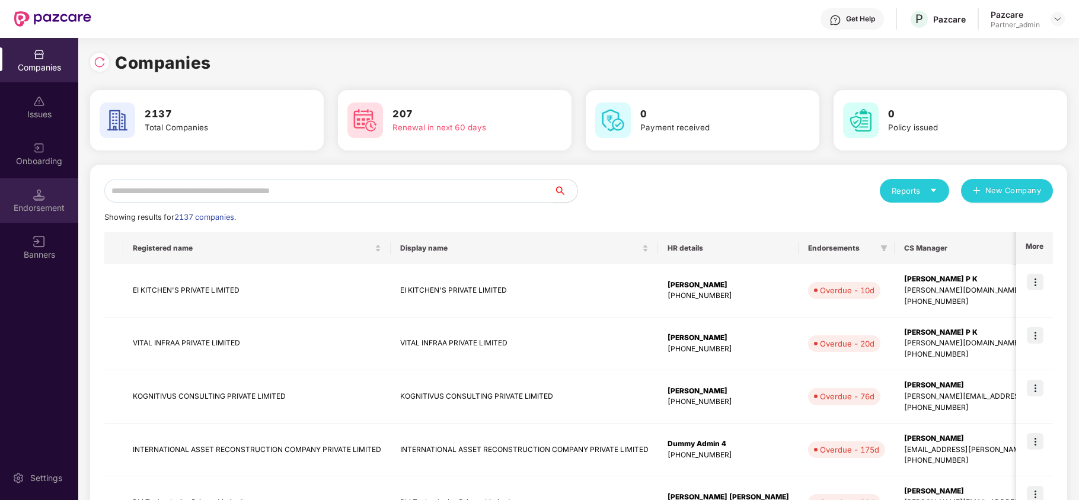
click at [36, 199] on img at bounding box center [39, 195] width 12 height 12
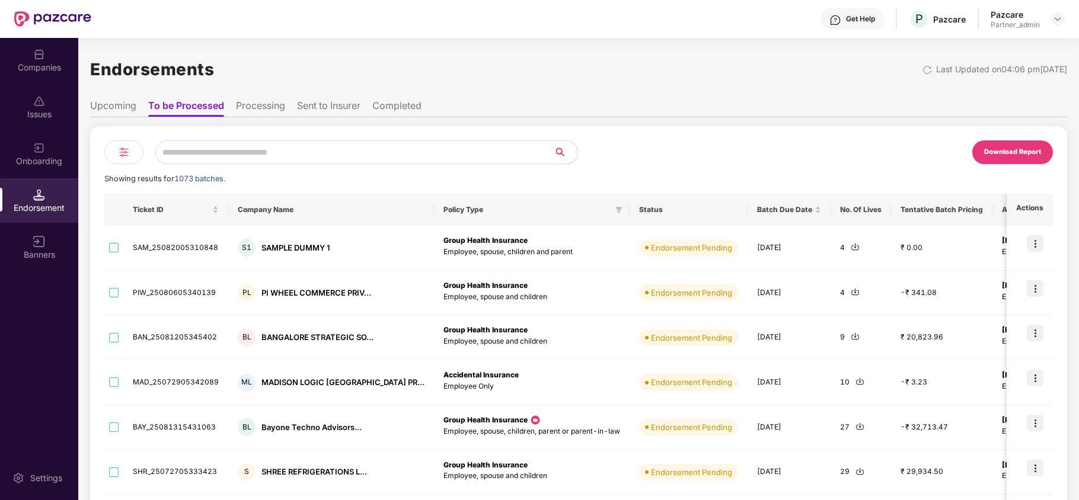
click at [305, 110] on li "Sent to Insurer" at bounding box center [328, 108] width 63 height 17
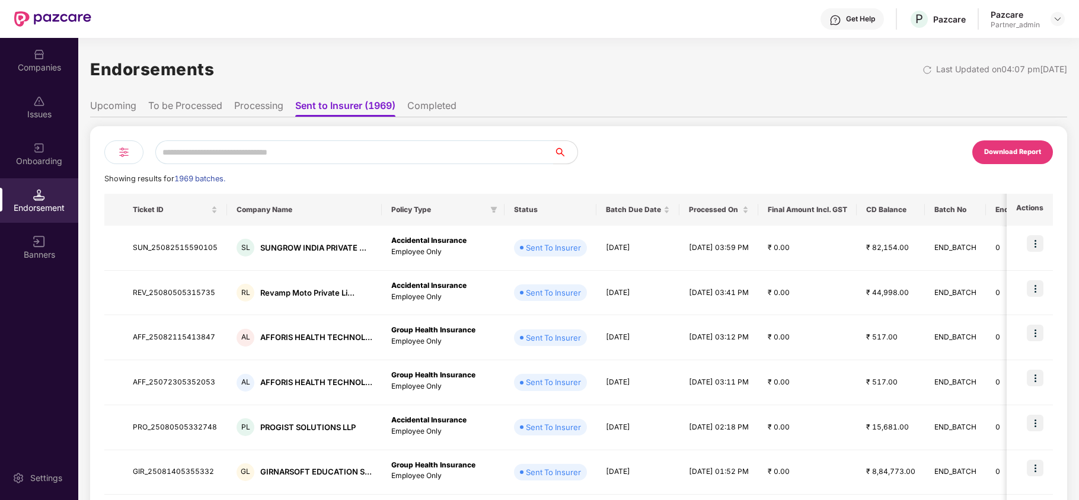
click at [126, 149] on img at bounding box center [124, 152] width 14 height 14
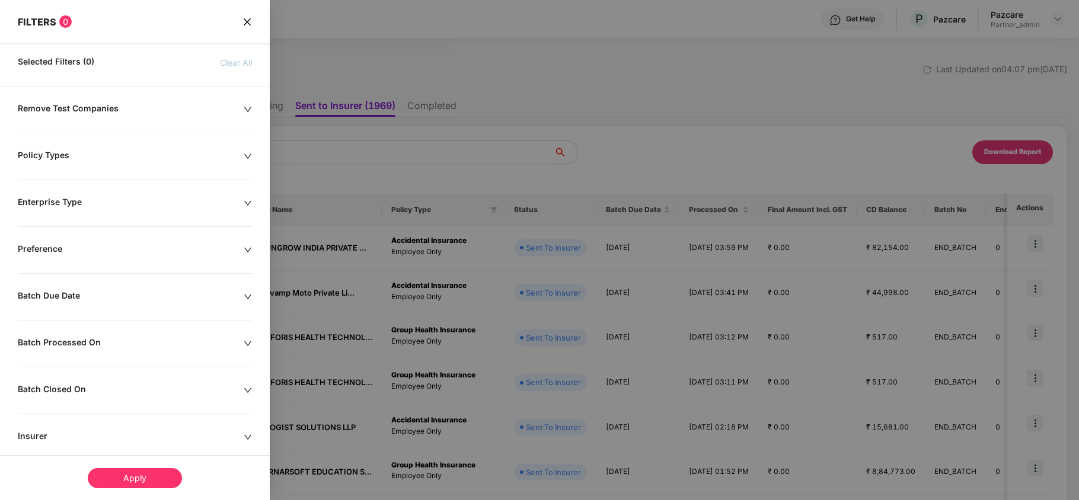
click at [82, 301] on div "Batch Due Date" at bounding box center [131, 297] width 226 height 13
click at [113, 339] on div at bounding box center [71, 333] width 95 height 13
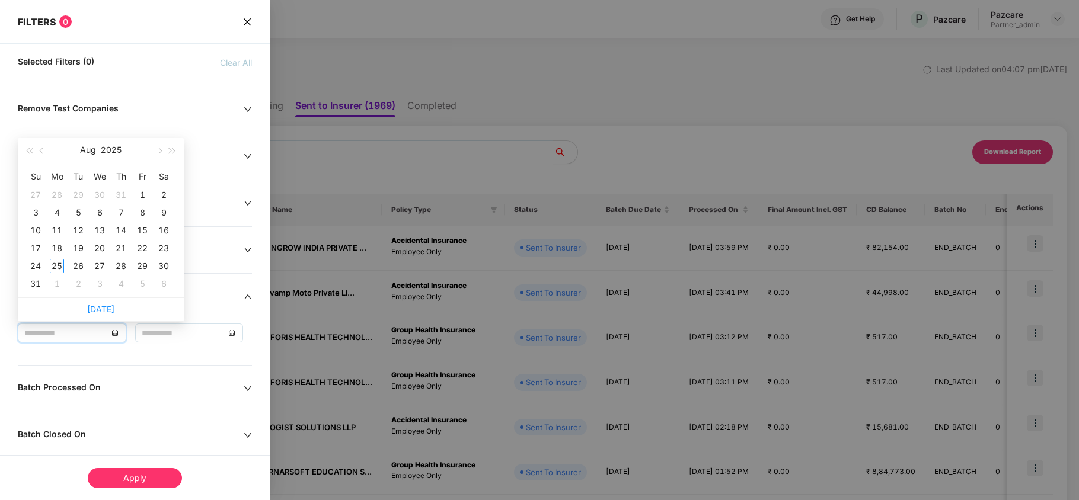
type input "**********"
click at [43, 143] on button "button" at bounding box center [42, 150] width 13 height 24
type input "**********"
click at [72, 192] on div "1" at bounding box center [78, 195] width 14 height 14
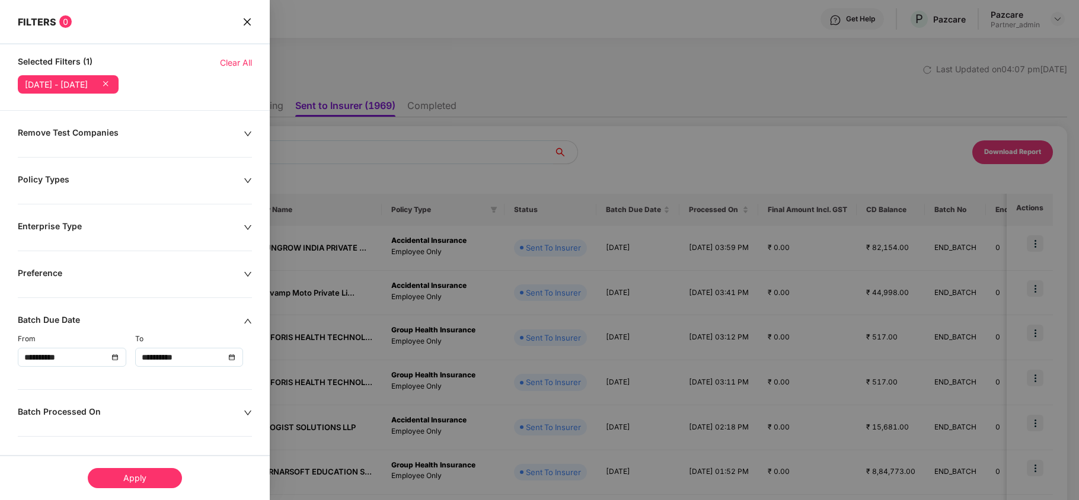
click at [231, 361] on div "**********" at bounding box center [189, 357] width 95 height 13
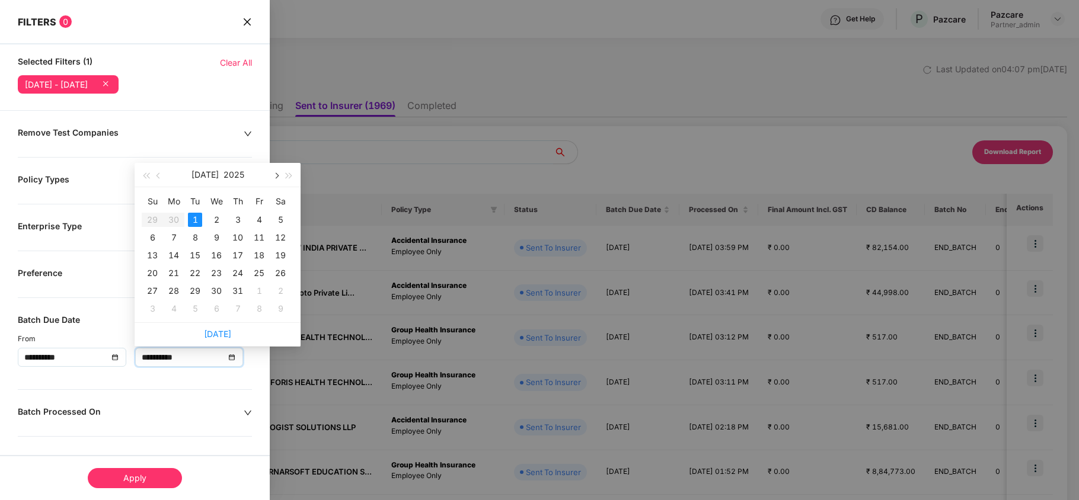
click at [276, 176] on span "button" at bounding box center [276, 176] width 6 height 6
type input "**********"
click at [151, 285] on div "24" at bounding box center [152, 291] width 14 height 14
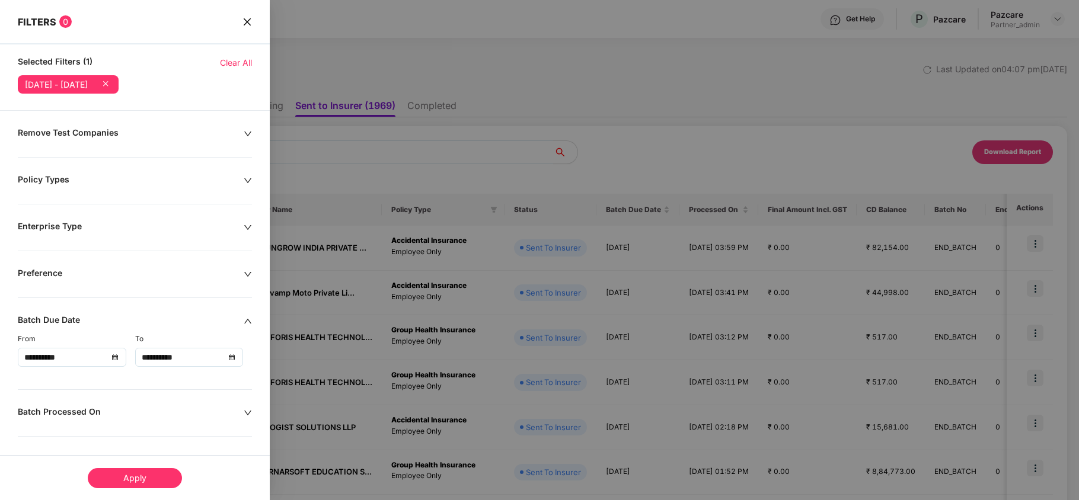
click at [148, 473] on div "Apply" at bounding box center [135, 478] width 94 height 20
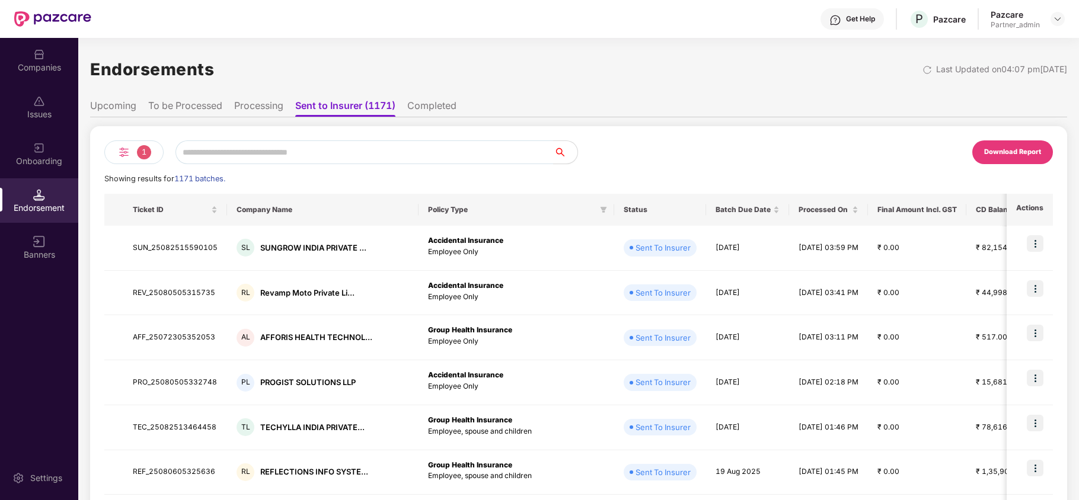
click at [1009, 149] on div "Download Report" at bounding box center [1012, 152] width 57 height 11
